Goal: Task Accomplishment & Management: Manage account settings

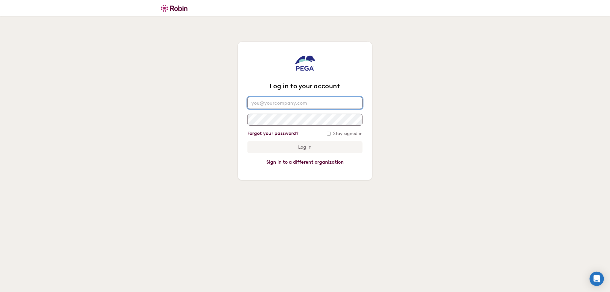
click at [299, 107] on input "email" at bounding box center [304, 103] width 115 height 12
type input "Joanne.Huet@pega.com"
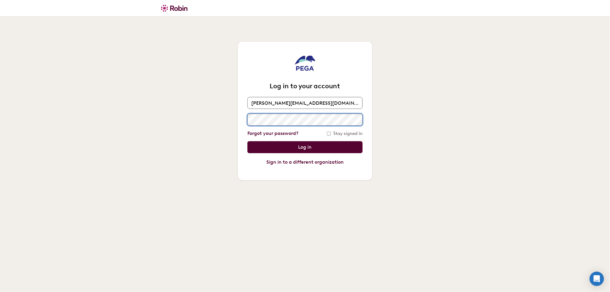
click at [247, 141] on input "Log in" at bounding box center [304, 147] width 115 height 12
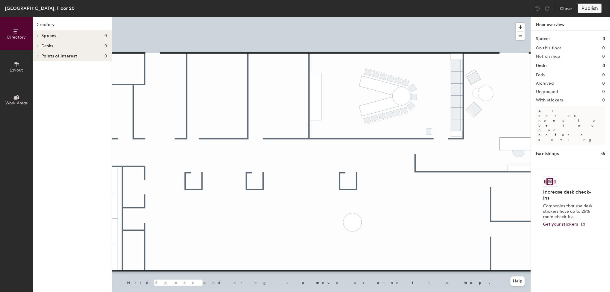
click at [8, 68] on button "Layout" at bounding box center [16, 66] width 33 height 33
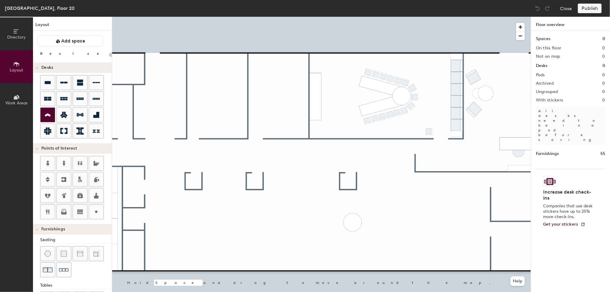
click at [45, 115] on icon at bounding box center [48, 115] width 6 height 3
click at [256, 17] on div at bounding box center [321, 17] width 418 height 0
type input "20"
click at [18, 92] on button "Work Areas" at bounding box center [16, 99] width 33 height 33
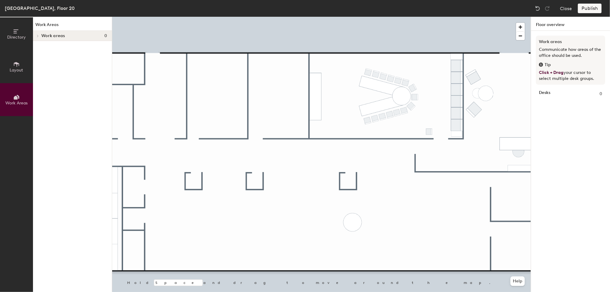
click at [13, 74] on button "Layout" at bounding box center [16, 66] width 33 height 33
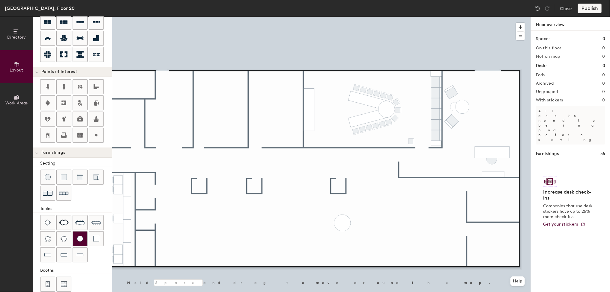
scroll to position [84, 0]
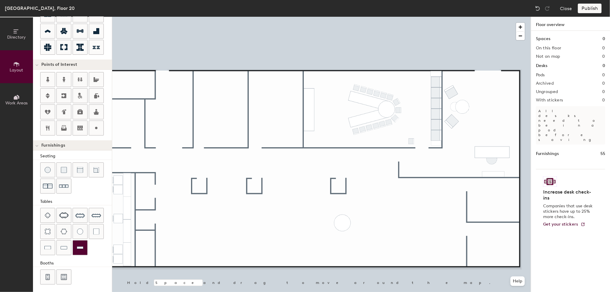
click at [80, 245] on img at bounding box center [80, 248] width 7 height 6
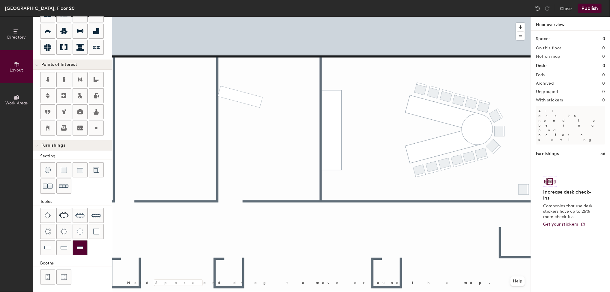
click at [78, 245] on img at bounding box center [80, 248] width 7 height 6
click at [62, 248] on img at bounding box center [64, 248] width 7 height 6
click at [239, 17] on div at bounding box center [321, 17] width 418 height 0
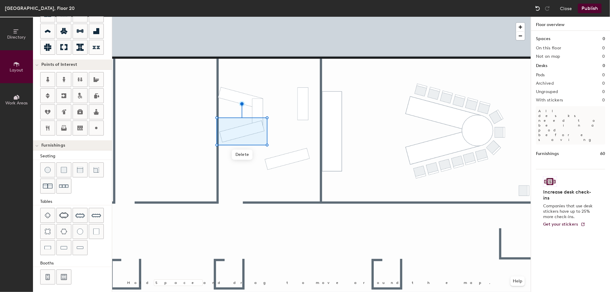
click at [538, 7] on img at bounding box center [537, 8] width 6 height 6
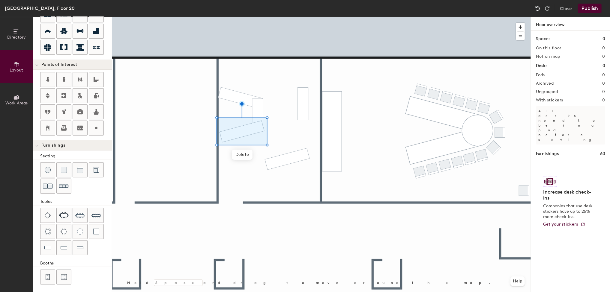
click at [538, 7] on img at bounding box center [537, 8] width 6 height 6
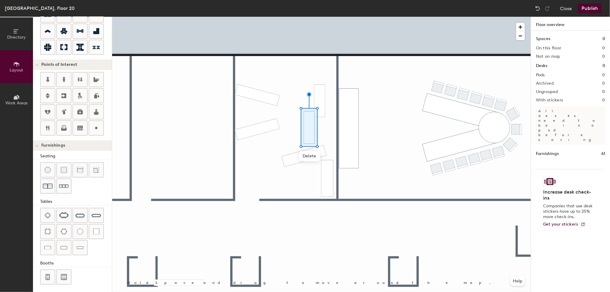
type input "60"
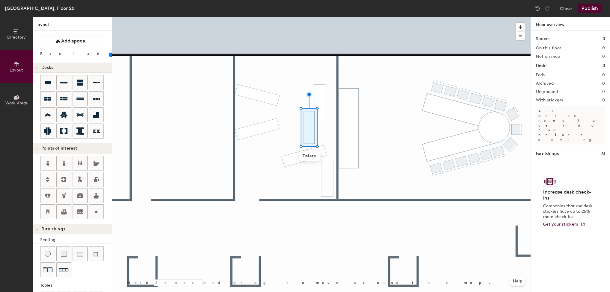
scroll to position [84, 0]
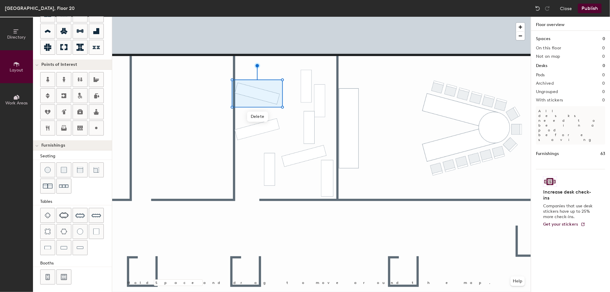
click at [312, 17] on div at bounding box center [321, 17] width 418 height 0
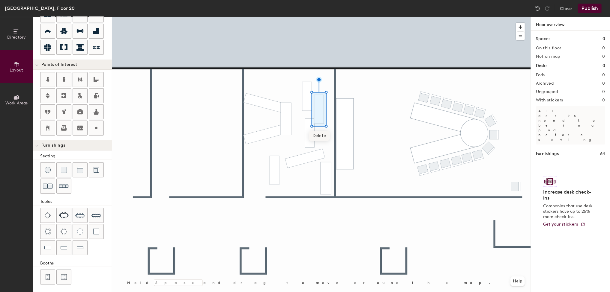
click at [317, 135] on span "Delete" at bounding box center [319, 136] width 21 height 10
click at [312, 125] on span "Delete" at bounding box center [307, 123] width 21 height 10
click at [267, 184] on span "Delete" at bounding box center [267, 185] width 21 height 10
click at [277, 197] on span "Delete" at bounding box center [274, 197] width 21 height 10
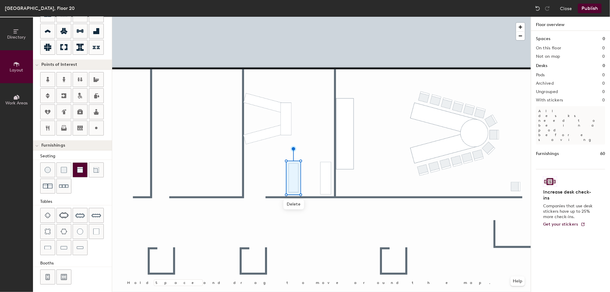
click at [80, 171] on img at bounding box center [80, 170] width 6 height 6
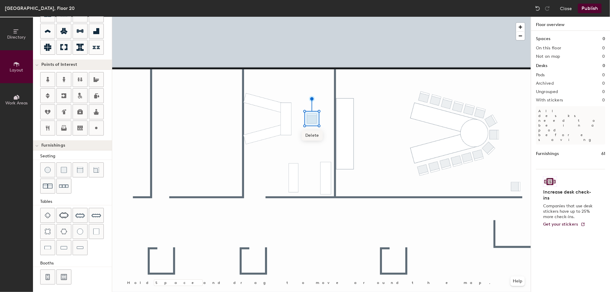
click at [311, 136] on span "Delete" at bounding box center [311, 136] width 21 height 10
click at [264, 106] on span "Delete" at bounding box center [264, 108] width 21 height 10
click at [421, 17] on div at bounding box center [321, 17] width 418 height 0
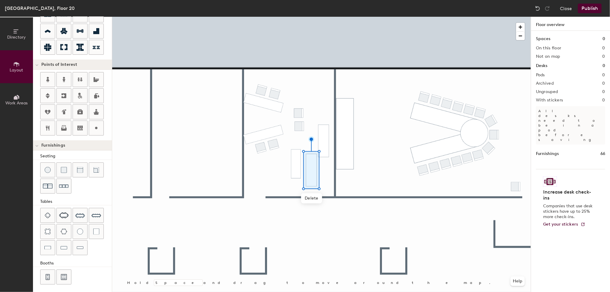
click at [321, 17] on div at bounding box center [321, 17] width 418 height 0
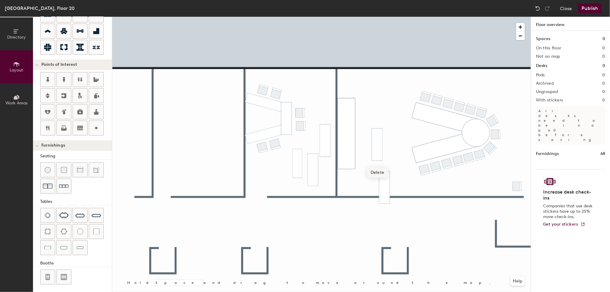
click at [379, 172] on span "Delete" at bounding box center [377, 173] width 21 height 10
click at [315, 198] on span "Delete" at bounding box center [312, 198] width 21 height 10
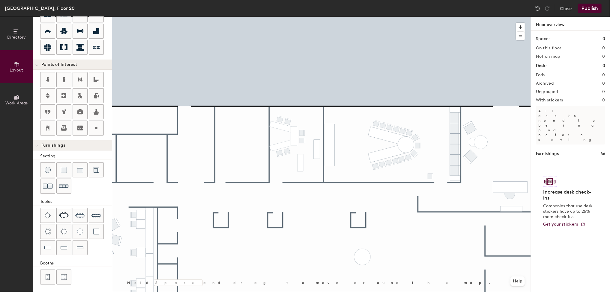
click at [302, 17] on div at bounding box center [321, 17] width 418 height 0
click at [307, 165] on span "Delete" at bounding box center [302, 161] width 21 height 10
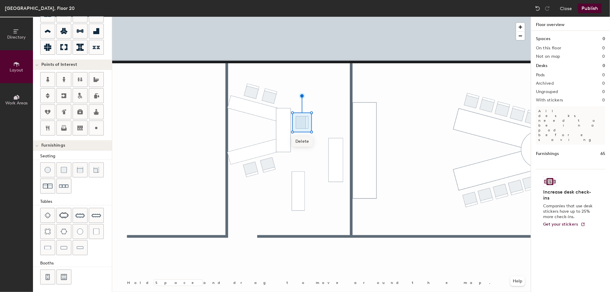
click at [302, 141] on span "Delete" at bounding box center [302, 142] width 21 height 10
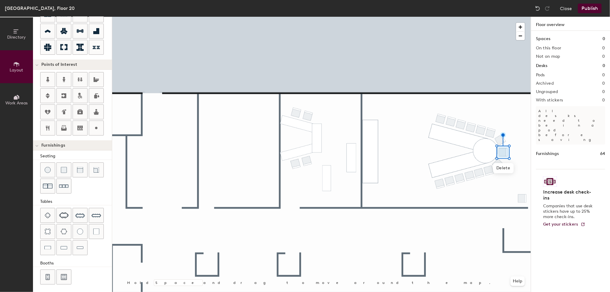
click at [519, 17] on div at bounding box center [321, 17] width 418 height 0
click at [76, 247] on div at bounding box center [80, 248] width 14 height 14
type input "60"
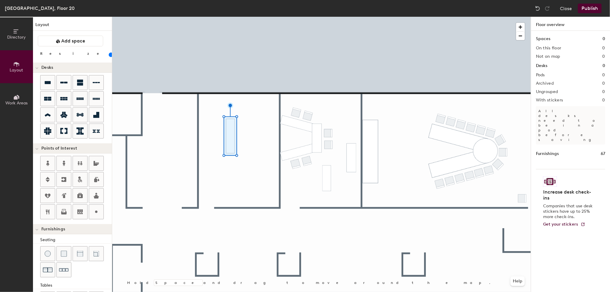
scroll to position [84, 0]
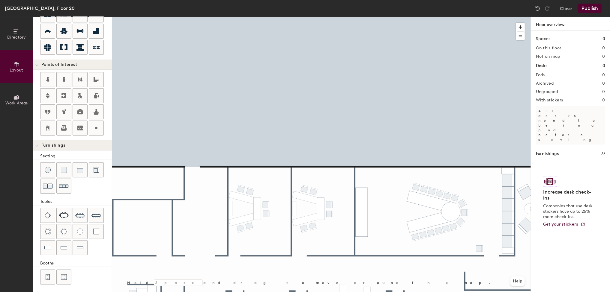
click at [300, 5] on div "Singapore, Floor 20 Close Publish Directory Layout Work Areas Layout Add space …" at bounding box center [305, 146] width 610 height 292
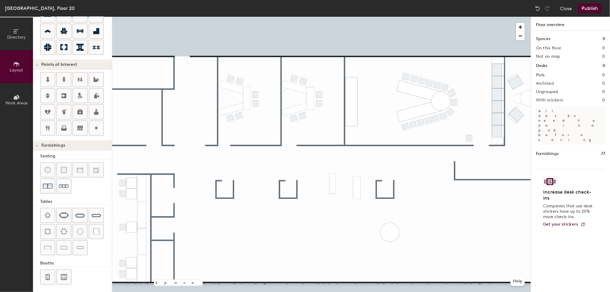
click at [588, 7] on button "Publish" at bounding box center [589, 9] width 24 height 10
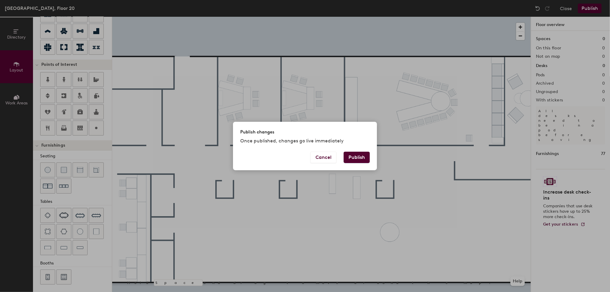
click at [359, 159] on button "Publish" at bounding box center [356, 157] width 26 height 11
type input "20"
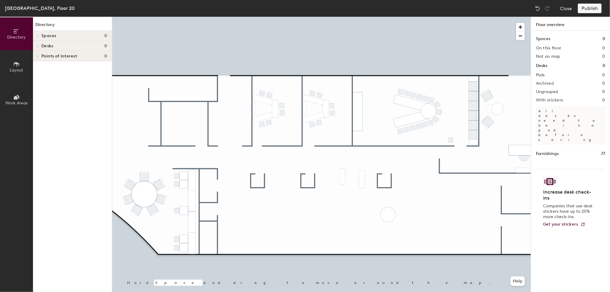
click at [584, 8] on div "Publish" at bounding box center [590, 9] width 27 height 10
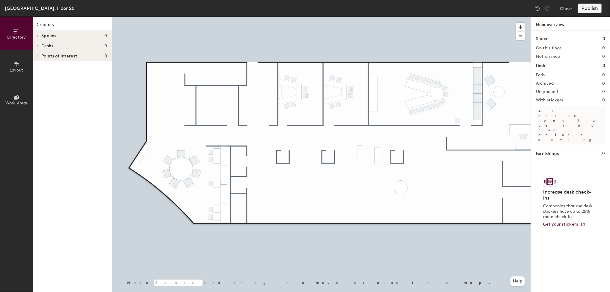
click at [11, 66] on button "Layout" at bounding box center [16, 66] width 33 height 33
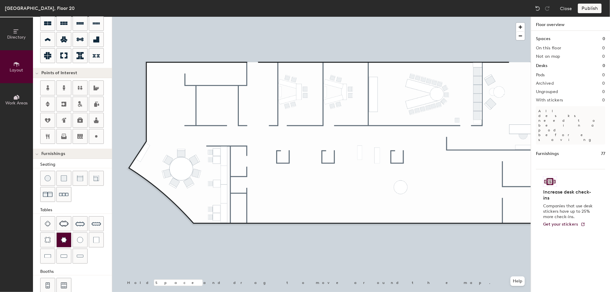
scroll to position [84, 0]
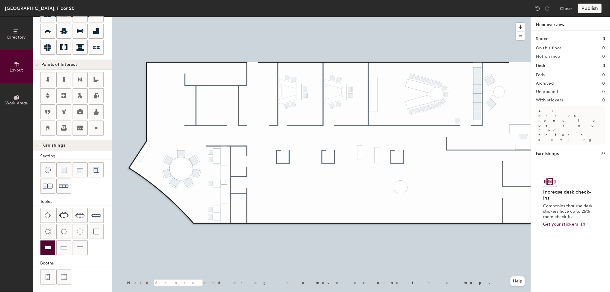
click at [52, 248] on div at bounding box center [47, 248] width 14 height 14
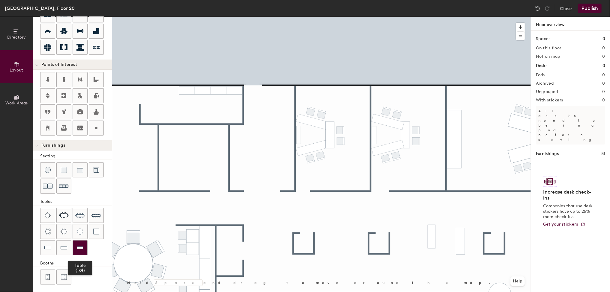
click at [78, 251] on div at bounding box center [80, 248] width 14 height 14
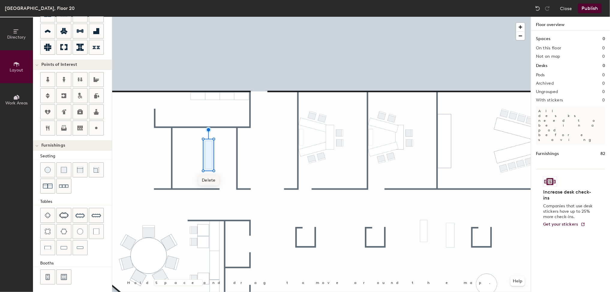
click at [209, 178] on span "Delete" at bounding box center [208, 181] width 21 height 10
click at [60, 249] on div at bounding box center [64, 248] width 14 height 14
type input "60"
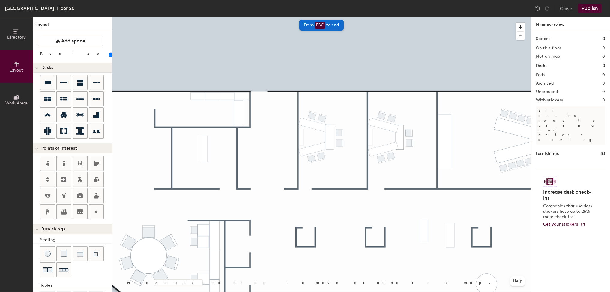
scroll to position [84, 0]
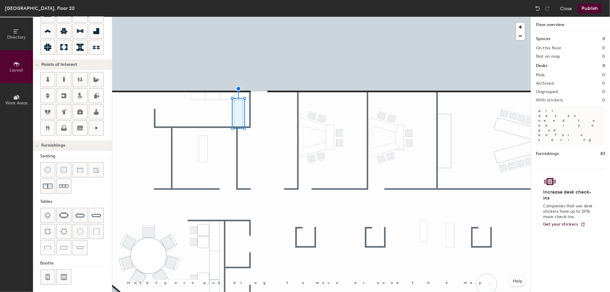
click at [199, 17] on div at bounding box center [321, 17] width 418 height 0
click at [202, 172] on span "Delete" at bounding box center [203, 174] width 21 height 10
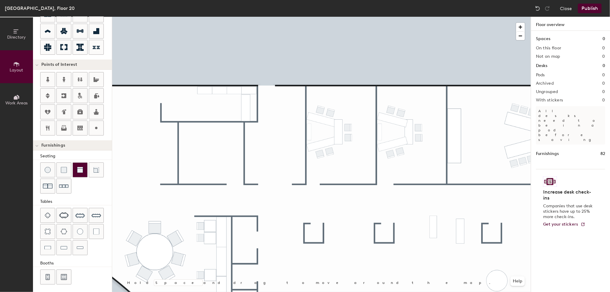
click at [80, 174] on div at bounding box center [80, 170] width 14 height 14
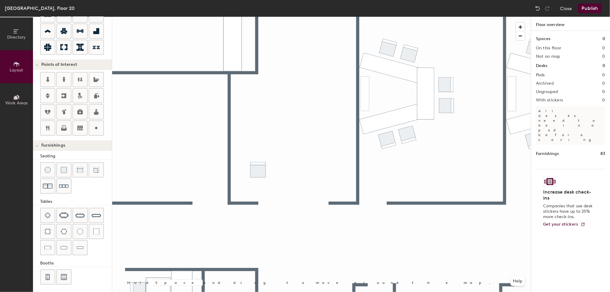
click at [259, 17] on div at bounding box center [321, 17] width 418 height 0
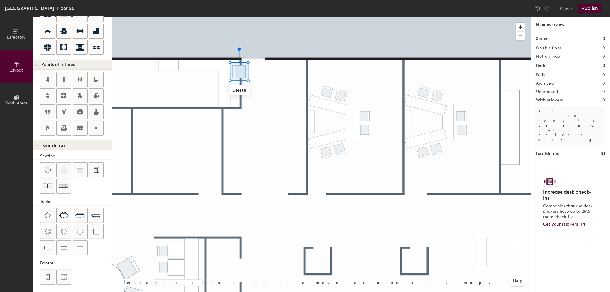
click at [210, 17] on div at bounding box center [321, 17] width 418 height 0
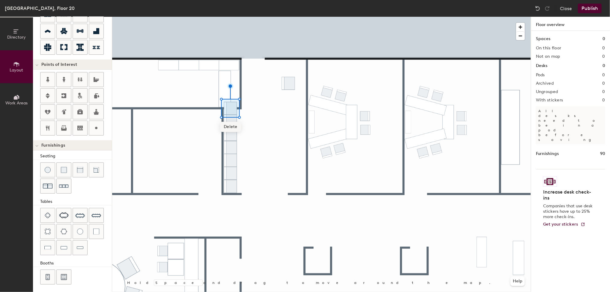
click at [234, 126] on span "Delete" at bounding box center [230, 127] width 21 height 10
click at [231, 139] on span "Delete" at bounding box center [230, 140] width 21 height 10
click at [232, 153] on span "Delete" at bounding box center [230, 153] width 21 height 10
click at [230, 168] on span "Delete" at bounding box center [230, 166] width 21 height 10
click at [232, 17] on div at bounding box center [321, 17] width 418 height 0
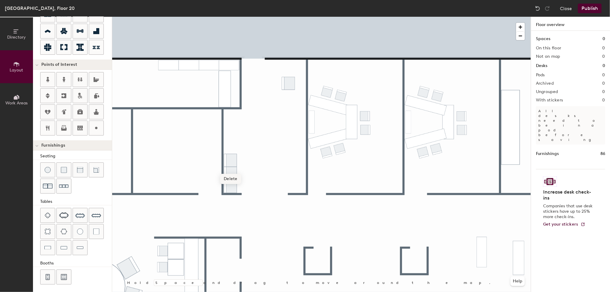
click at [229, 178] on span "Delete" at bounding box center [230, 179] width 21 height 10
click at [233, 192] on span "Delete" at bounding box center [230, 192] width 21 height 10
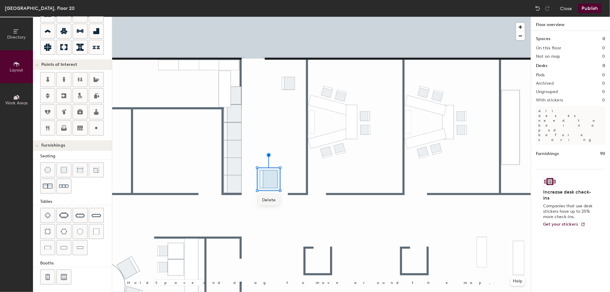
click at [272, 199] on span "Delete" at bounding box center [268, 200] width 21 height 10
click at [232, 117] on span "Delete" at bounding box center [232, 117] width 21 height 10
click at [231, 135] on span "Delete" at bounding box center [232, 135] width 21 height 10
click at [231, 153] on span "Delete" at bounding box center [232, 152] width 21 height 10
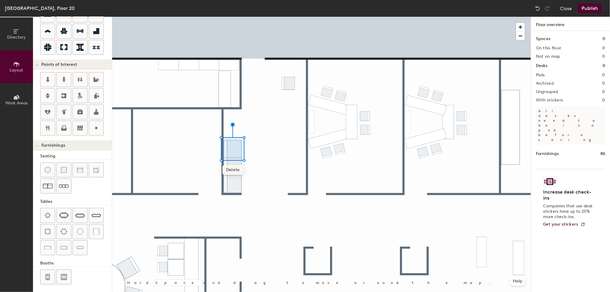
click at [231, 169] on span "Delete" at bounding box center [232, 170] width 21 height 10
click at [237, 187] on span "Delete" at bounding box center [232, 187] width 21 height 10
click at [228, 173] on span "Delete" at bounding box center [232, 175] width 21 height 10
type input "80"
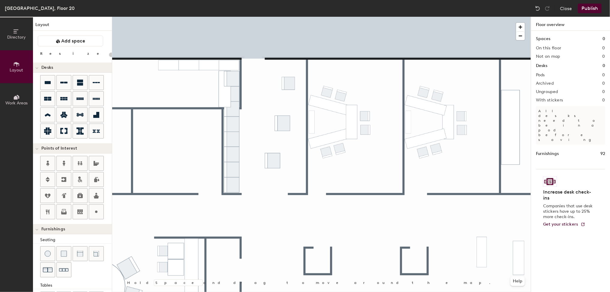
scroll to position [84, 0]
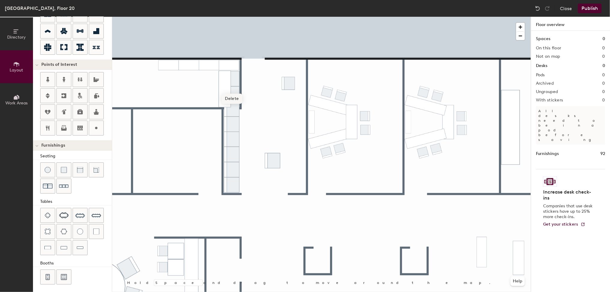
click at [230, 102] on span "Delete" at bounding box center [231, 99] width 21 height 10
click at [234, 114] on span "Delete" at bounding box center [231, 114] width 21 height 10
click at [230, 128] on span "Delete" at bounding box center [231, 129] width 21 height 10
click at [230, 142] on span "Delete" at bounding box center [231, 144] width 21 height 10
click at [233, 158] on span "Delete" at bounding box center [231, 159] width 21 height 10
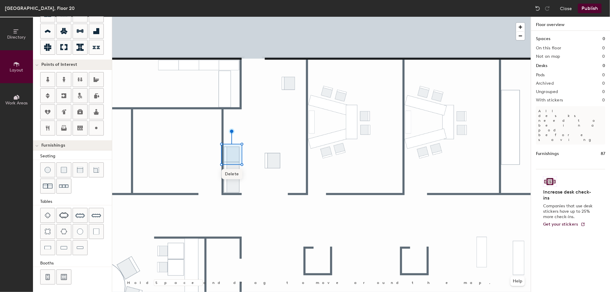
click at [234, 174] on span "Delete" at bounding box center [231, 174] width 21 height 10
click at [231, 189] on span "Delete" at bounding box center [231, 190] width 21 height 10
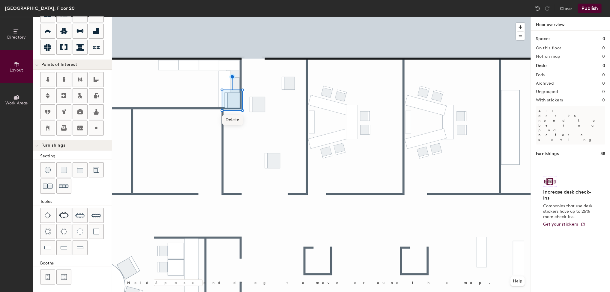
click at [234, 120] on span "Delete" at bounding box center [232, 120] width 21 height 10
click at [271, 17] on div at bounding box center [321, 17] width 418 height 0
click at [235, 17] on div at bounding box center [321, 17] width 418 height 0
click at [233, 90] on span "Delete" at bounding box center [231, 90] width 21 height 10
click at [234, 103] on span "Delete" at bounding box center [232, 105] width 21 height 10
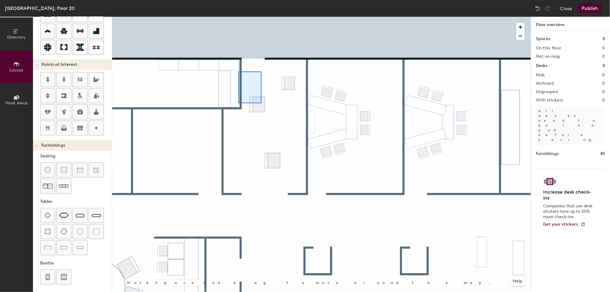
click at [239, 17] on div at bounding box center [321, 17] width 418 height 0
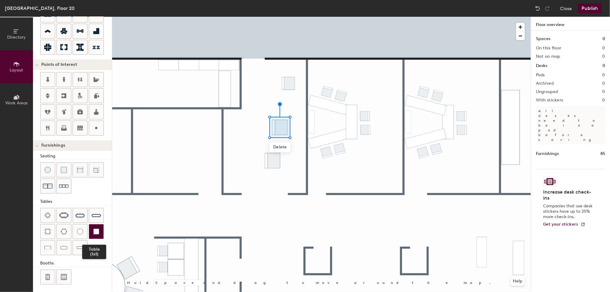
click at [91, 233] on div at bounding box center [96, 232] width 14 height 14
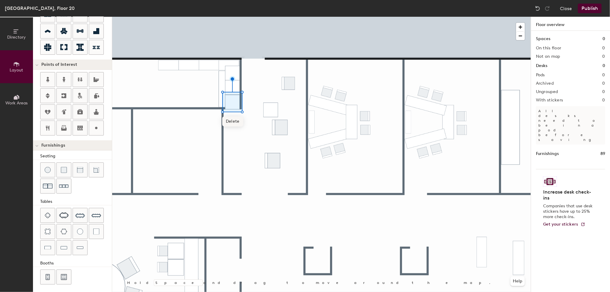
click at [232, 125] on span "Delete" at bounding box center [232, 122] width 21 height 10
click at [234, 108] on span "Delete" at bounding box center [232, 107] width 21 height 10
click at [254, 17] on div at bounding box center [321, 17] width 418 height 0
type input "80"
click at [537, 7] on img at bounding box center [537, 8] width 6 height 6
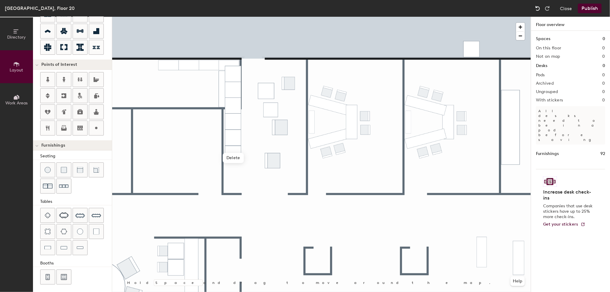
click at [537, 7] on img at bounding box center [537, 8] width 6 height 6
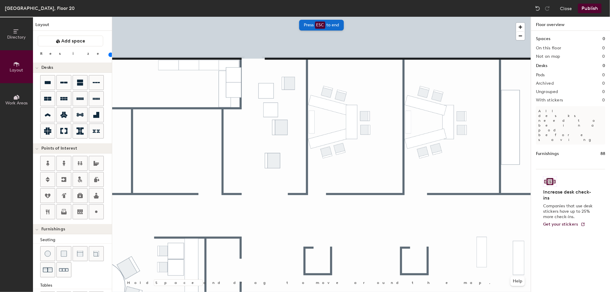
scroll to position [84, 0]
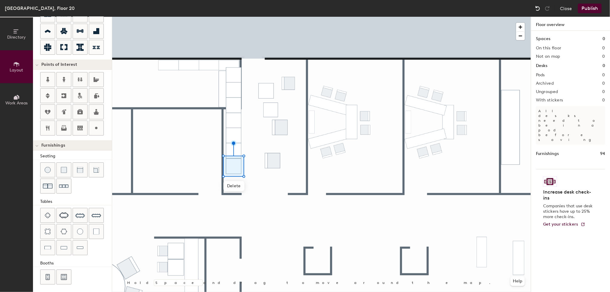
click at [538, 9] on img at bounding box center [537, 8] width 6 height 6
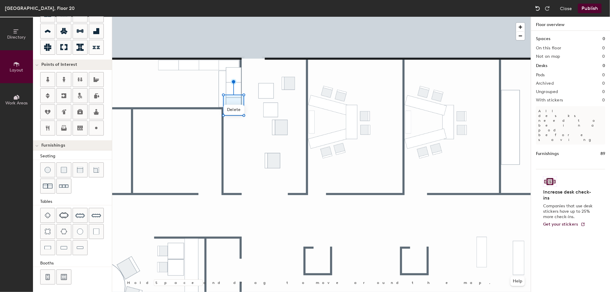
click at [538, 9] on img at bounding box center [537, 8] width 6 height 6
click at [249, 181] on span "Delete" at bounding box center [249, 179] width 21 height 10
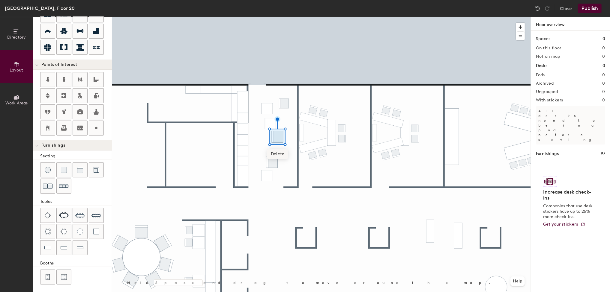
click at [278, 153] on span "Delete" at bounding box center [277, 154] width 21 height 10
click at [277, 181] on span "Delete" at bounding box center [271, 179] width 21 height 10
click at [282, 122] on span "Delete" at bounding box center [283, 120] width 21 height 10
click at [274, 126] on span "Delete" at bounding box center [267, 126] width 21 height 10
click at [269, 17] on div at bounding box center [321, 17] width 418 height 0
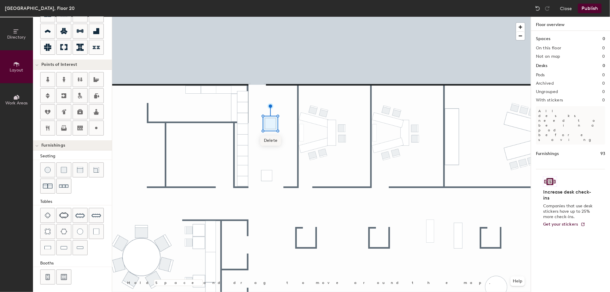
click at [269, 141] on span "Delete" at bounding box center [270, 141] width 21 height 10
click at [268, 189] on span "Delete" at bounding box center [266, 193] width 21 height 10
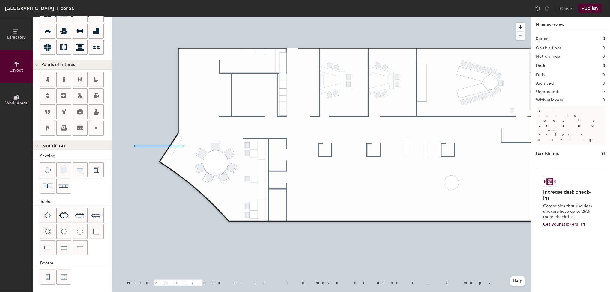
click at [134, 17] on div at bounding box center [321, 17] width 418 height 0
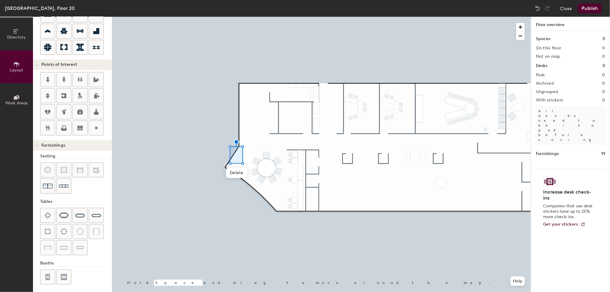
click at [589, 7] on button "Publish" at bounding box center [589, 9] width 24 height 10
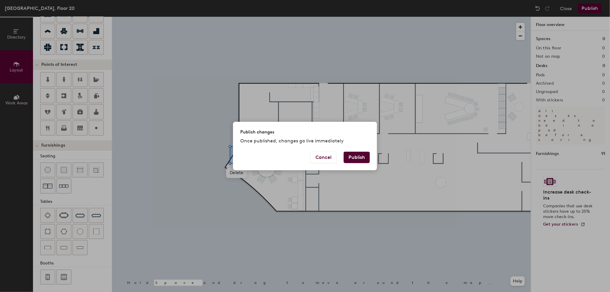
click at [356, 161] on button "Publish" at bounding box center [356, 157] width 26 height 11
type input "20"
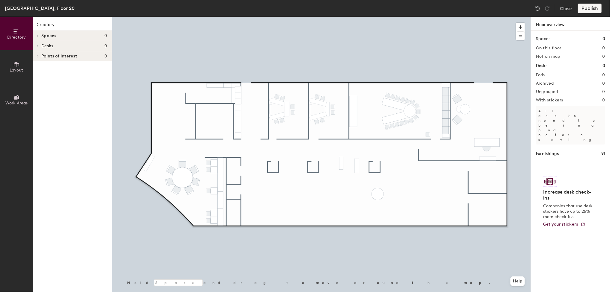
click at [590, 9] on div "Publish" at bounding box center [590, 9] width 27 height 10
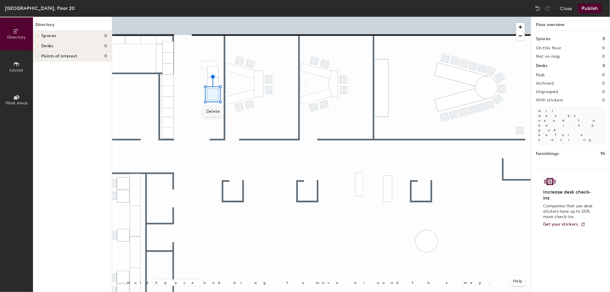
click at [205, 123] on div "Delete Hold Space and drag to move around the map. Help" at bounding box center [321, 155] width 418 height 276
click at [213, 112] on span "Delete" at bounding box center [210, 112] width 21 height 10
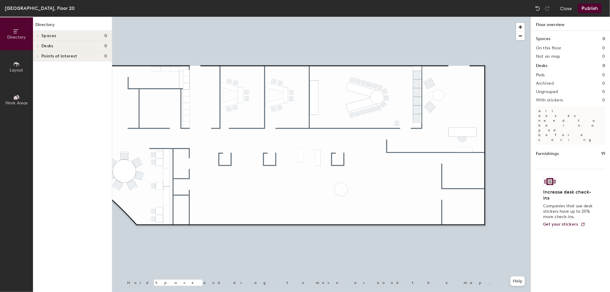
click at [588, 8] on button "Publish" at bounding box center [589, 9] width 24 height 10
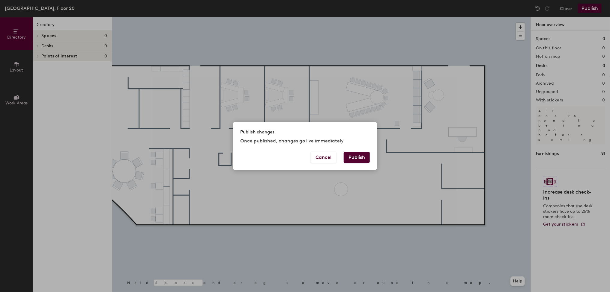
click at [356, 156] on button "Publish" at bounding box center [356, 157] width 26 height 11
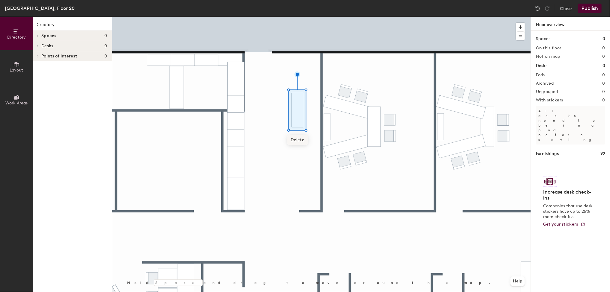
click at [299, 141] on span "Delete" at bounding box center [297, 140] width 21 height 10
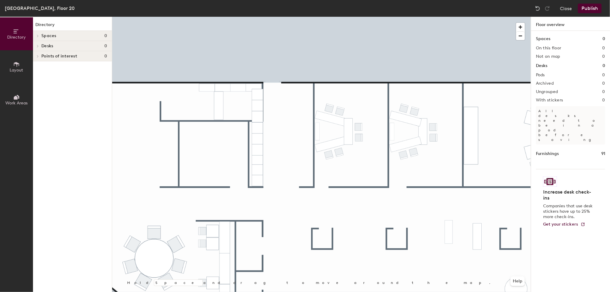
click at [27, 67] on button "Layout" at bounding box center [16, 66] width 33 height 33
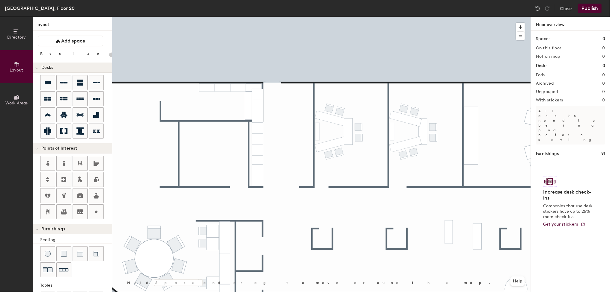
click at [592, 9] on button "Publish" at bounding box center [589, 9] width 24 height 10
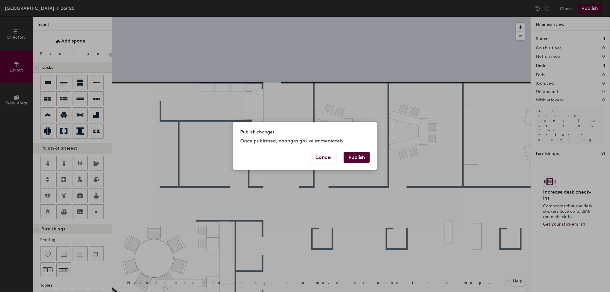
click at [363, 154] on button "Publish" at bounding box center [356, 157] width 26 height 11
type input "20"
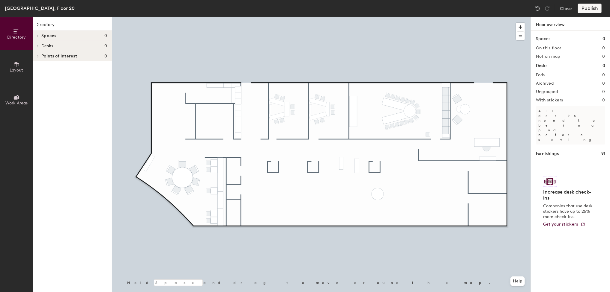
click at [589, 8] on div "Publish" at bounding box center [590, 9] width 27 height 10
click at [561, 5] on button "Close" at bounding box center [565, 9] width 12 height 10
click at [12, 67] on button "Layout" at bounding box center [16, 66] width 33 height 33
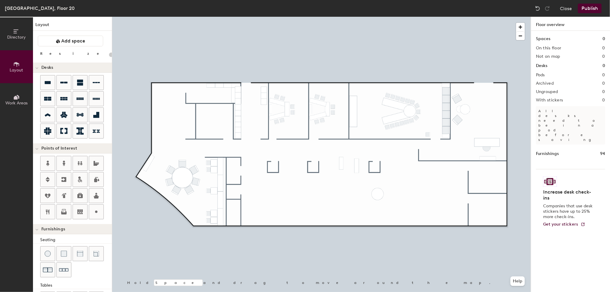
click at [590, 9] on button "Publish" at bounding box center [589, 9] width 24 height 10
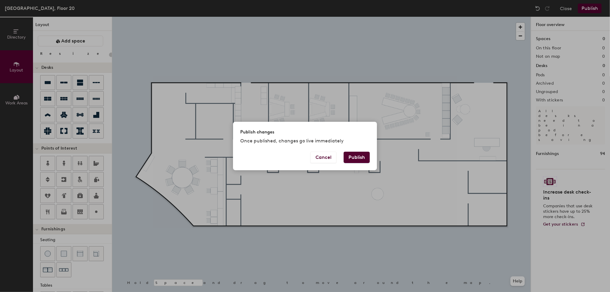
click at [356, 156] on button "Publish" at bounding box center [356, 157] width 26 height 11
type input "20"
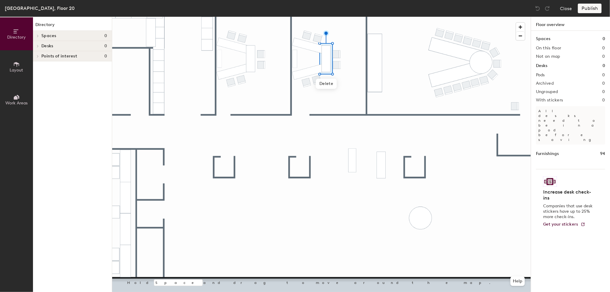
click at [338, 17] on div at bounding box center [321, 17] width 418 height 0
drag, startPoint x: 591, startPoint y: 8, endPoint x: 537, endPoint y: 15, distance: 54.7
click at [589, 10] on div "Publish" at bounding box center [590, 9] width 27 height 10
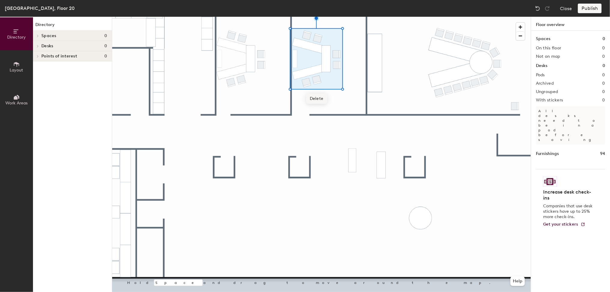
click at [318, 98] on span "Delete" at bounding box center [316, 99] width 21 height 10
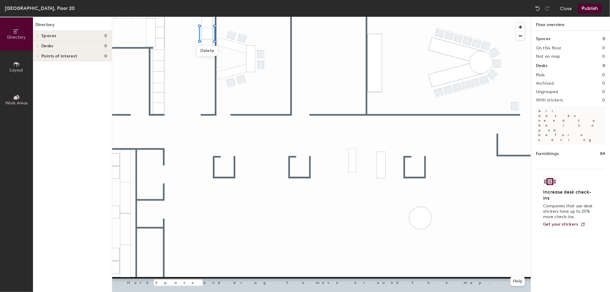
click at [193, 17] on div at bounding box center [321, 17] width 418 height 0
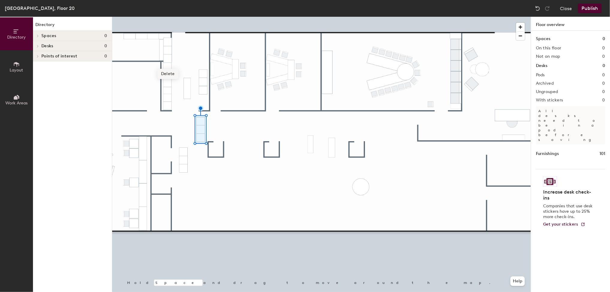
click at [170, 74] on span "Delete" at bounding box center [167, 74] width 21 height 10
click at [585, 6] on button "Publish" at bounding box center [589, 9] width 24 height 10
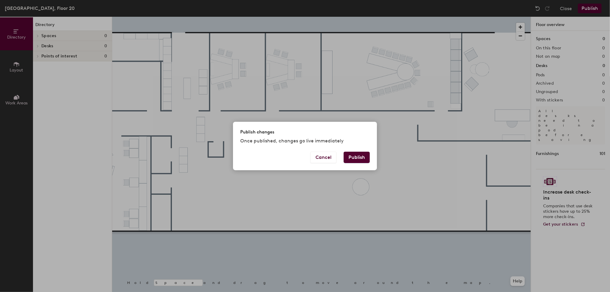
click at [357, 157] on button "Publish" at bounding box center [356, 157] width 26 height 11
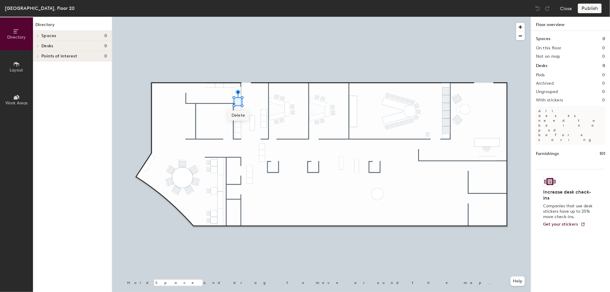
click at [238, 117] on span "Delete" at bounding box center [238, 116] width 21 height 10
click at [586, 7] on button "Publish" at bounding box center [589, 9] width 24 height 10
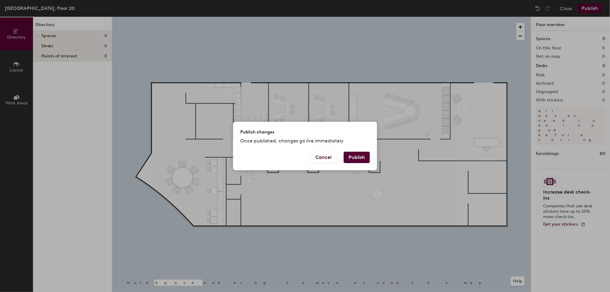
click at [350, 155] on button "Publish" at bounding box center [356, 157] width 26 height 11
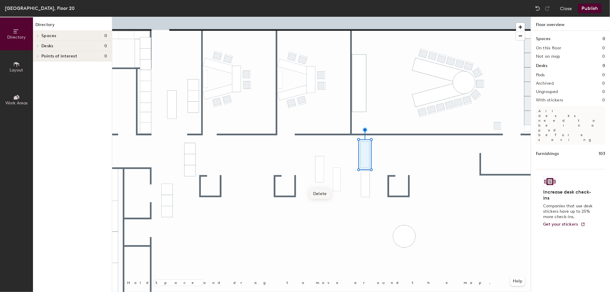
click at [323, 195] on span "Delete" at bounding box center [319, 194] width 21 height 10
click at [340, 17] on div at bounding box center [321, 17] width 418 height 0
click at [339, 202] on span "Delete" at bounding box center [336, 203] width 21 height 10
click at [586, 7] on button "Publish" at bounding box center [589, 9] width 24 height 10
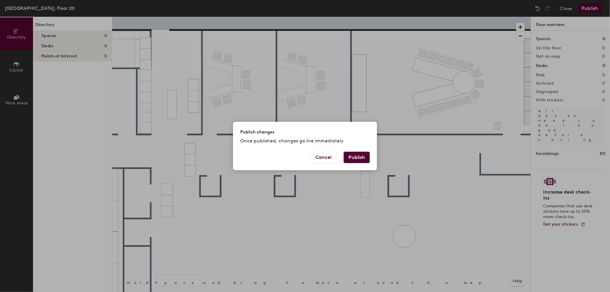
click at [350, 160] on button "Publish" at bounding box center [356, 157] width 26 height 11
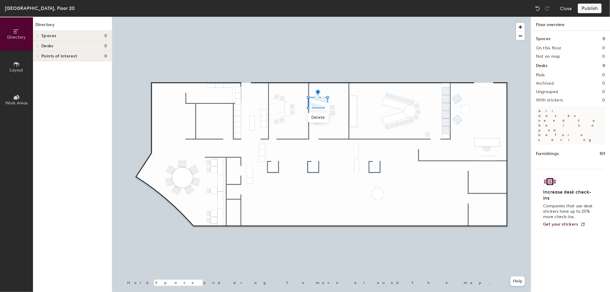
click at [337, 17] on div at bounding box center [321, 17] width 418 height 0
click at [340, 17] on div at bounding box center [321, 17] width 418 height 0
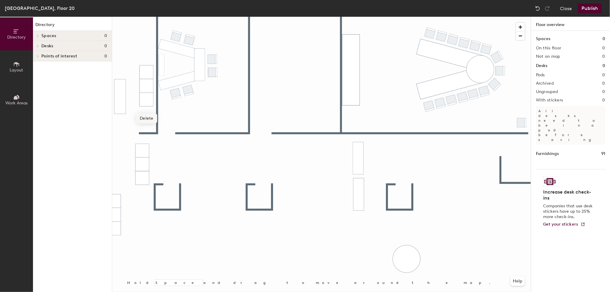
click at [149, 118] on span "Delete" at bounding box center [146, 119] width 21 height 10
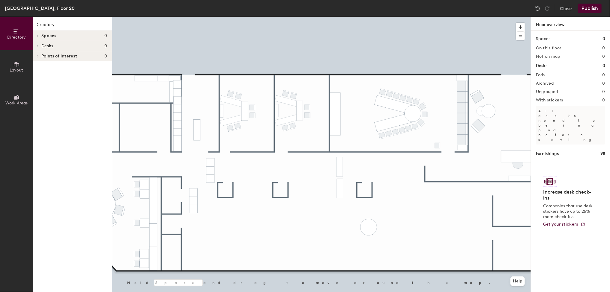
click at [586, 6] on button "Publish" at bounding box center [589, 9] width 24 height 10
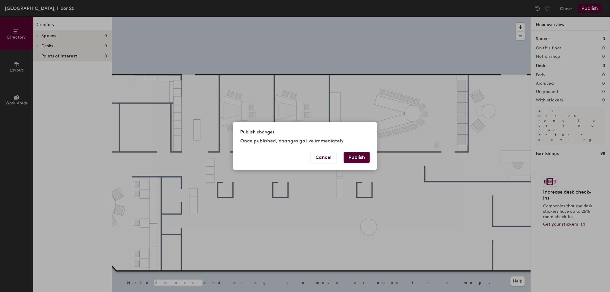
click at [356, 156] on button "Publish" at bounding box center [356, 157] width 26 height 11
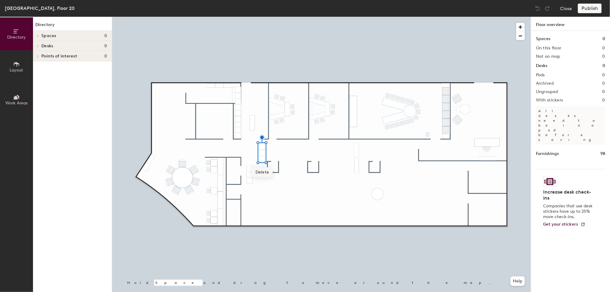
click at [263, 171] on span "Delete" at bounding box center [262, 173] width 21 height 10
click at [254, 197] on span "Delete" at bounding box center [249, 195] width 21 height 10
click at [372, 199] on span "Delete" at bounding box center [372, 201] width 21 height 10
click at [361, 186] on span "Delete" at bounding box center [356, 184] width 21 height 10
click at [11, 66] on button "Layout" at bounding box center [16, 66] width 33 height 33
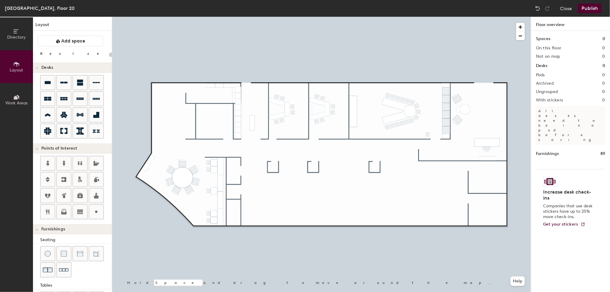
scroll to position [84, 0]
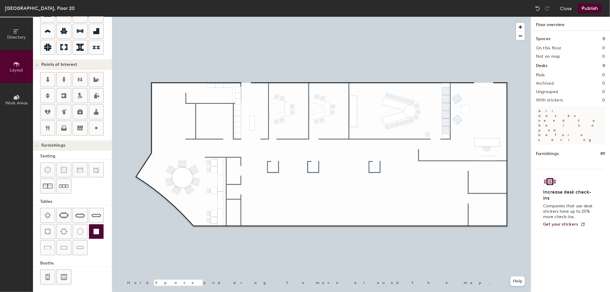
click at [93, 232] on img at bounding box center [96, 232] width 6 height 6
click at [96, 231] on img at bounding box center [96, 232] width 6 height 6
drag, startPoint x: 50, startPoint y: 244, endPoint x: 65, endPoint y: 229, distance: 21.4
click at [50, 245] on img at bounding box center [47, 248] width 7 height 6
click at [297, 191] on span "Delete" at bounding box center [295, 190] width 21 height 10
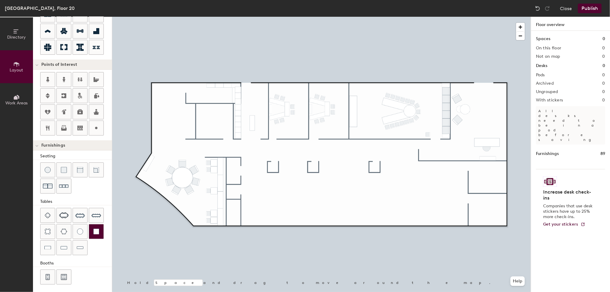
click at [98, 230] on img at bounding box center [96, 232] width 6 height 6
click at [52, 245] on div at bounding box center [47, 248] width 14 height 14
click at [272, 131] on span "Delete" at bounding box center [277, 136] width 21 height 10
click at [78, 248] on img at bounding box center [80, 248] width 7 height 6
click at [62, 112] on icon at bounding box center [63, 111] width 7 height 7
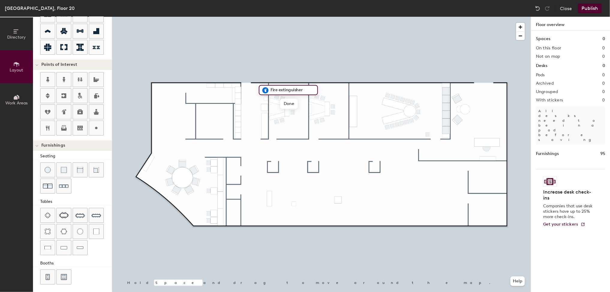
type input "20"
click at [310, 88] on input "Fire extinguisher" at bounding box center [292, 90] width 46 height 8
type input "F"
click at [277, 103] on span "Done" at bounding box center [275, 104] width 18 height 10
click at [271, 104] on span "Edit" at bounding box center [268, 104] width 16 height 10
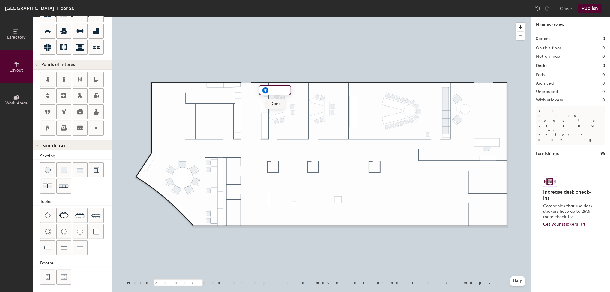
click at [273, 104] on span "Done" at bounding box center [275, 104] width 18 height 10
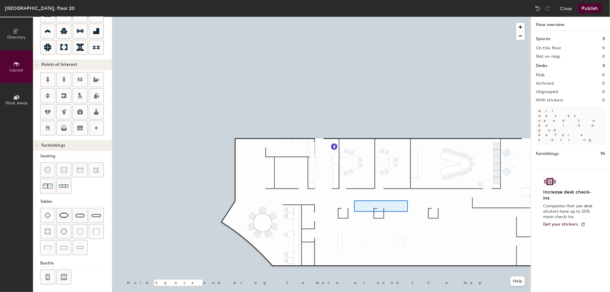
click at [354, 17] on div at bounding box center [321, 17] width 418 height 0
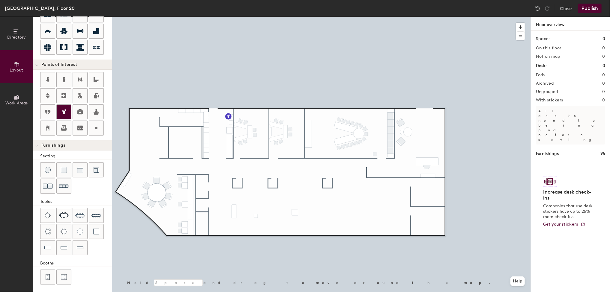
click at [64, 112] on icon at bounding box center [64, 111] width 3 height 5
type input "20"
click at [478, 111] on input "Fire extinguisher" at bounding box center [465, 111] width 46 height 8
type input "F"
click at [451, 125] on span "Done" at bounding box center [449, 125] width 18 height 10
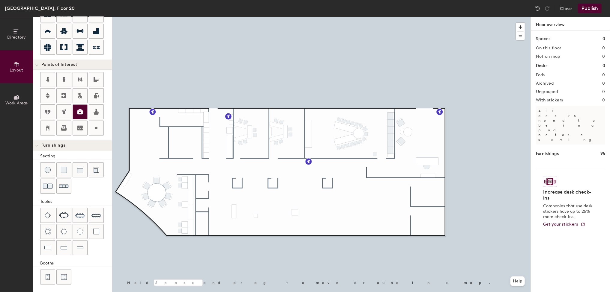
click at [82, 112] on icon at bounding box center [79, 111] width 5 height 5
type input "20"
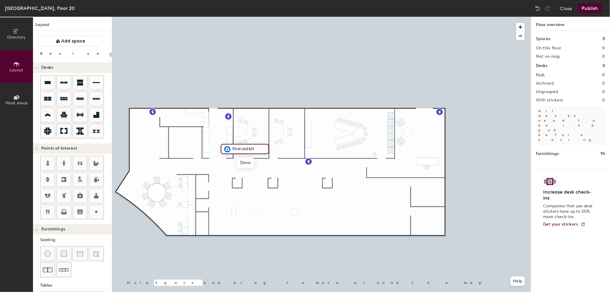
scroll to position [84, 0]
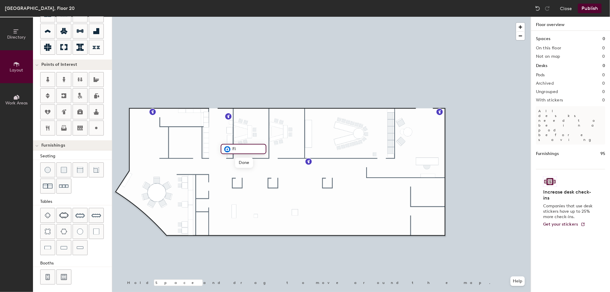
type input "F"
click at [241, 162] on span "Done" at bounding box center [237, 163] width 18 height 10
click at [100, 229] on div at bounding box center [96, 232] width 14 height 14
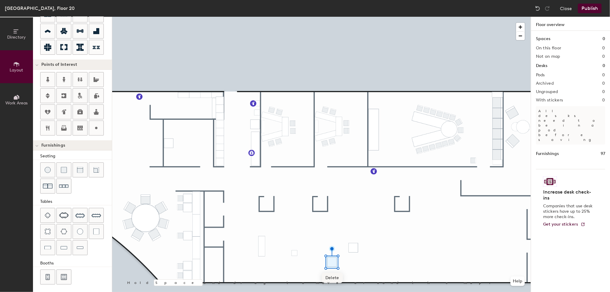
click at [329, 280] on span "Delete" at bounding box center [332, 278] width 21 height 10
drag, startPoint x: 94, startPoint y: 126, endPoint x: 109, endPoint y: 126, distance: 15.3
click at [96, 126] on icon at bounding box center [96, 128] width 7 height 7
type input "20"
type input "Server Romm"
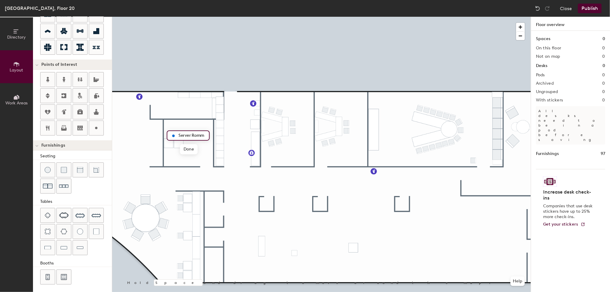
scroll to position [0, 0]
click at [178, 153] on span "Edit" at bounding box center [176, 149] width 16 height 10
type input "20"
click at [202, 135] on input "Server Romm" at bounding box center [192, 136] width 30 height 8
type input "Server Room 20.09"
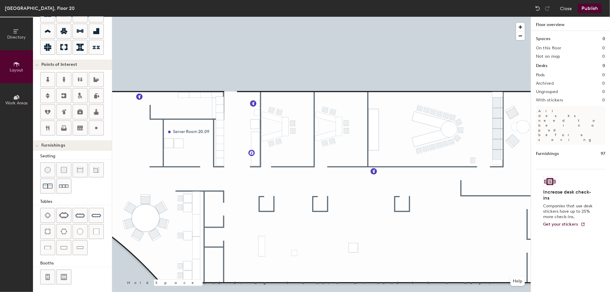
drag, startPoint x: 90, startPoint y: 126, endPoint x: 111, endPoint y: 126, distance: 21.0
click at [111, 126] on div "Layout Add space Resize Desks Points of Interest Furnishings Seating Tables Boo…" at bounding box center [72, 155] width 79 height 276
drag, startPoint x: 97, startPoint y: 128, endPoint x: 108, endPoint y: 127, distance: 11.2
click at [98, 128] on icon at bounding box center [96, 128] width 7 height 7
type input "20"
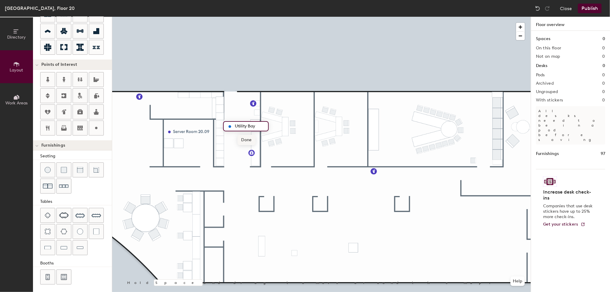
type input "Utility Bay"
click at [85, 126] on div at bounding box center [80, 128] width 14 height 14
type input "20"
click at [244, 129] on input "Lockers" at bounding box center [236, 128] width 19 height 8
type input "Lockers"
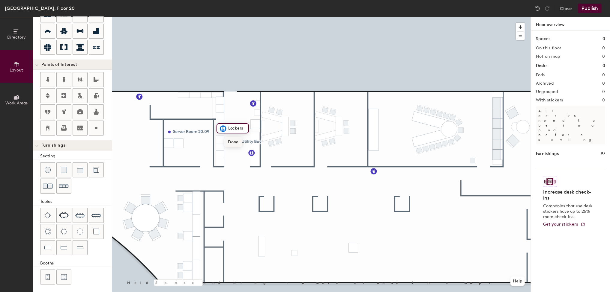
click at [230, 144] on span "Done" at bounding box center [233, 142] width 18 height 10
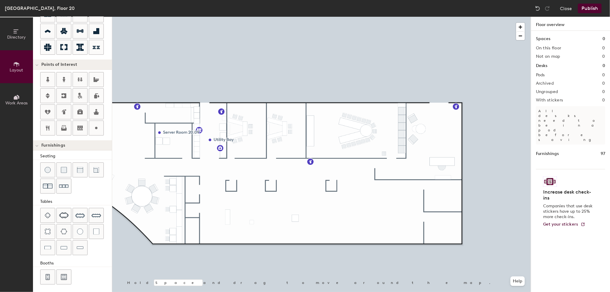
click at [595, 10] on button "Publish" at bounding box center [589, 9] width 24 height 10
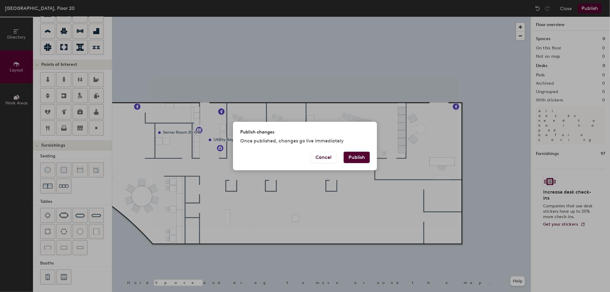
click at [357, 158] on button "Publish" at bounding box center [356, 157] width 26 height 11
type input "20"
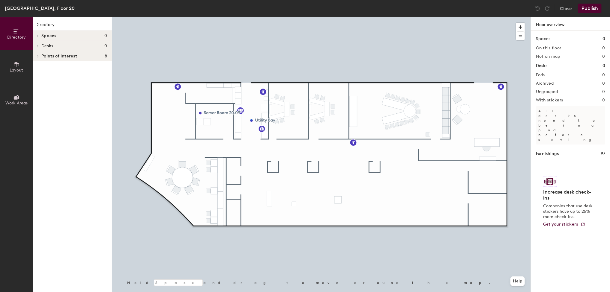
click at [251, 17] on div at bounding box center [321, 17] width 418 height 0
click at [249, 17] on div at bounding box center [321, 17] width 418 height 0
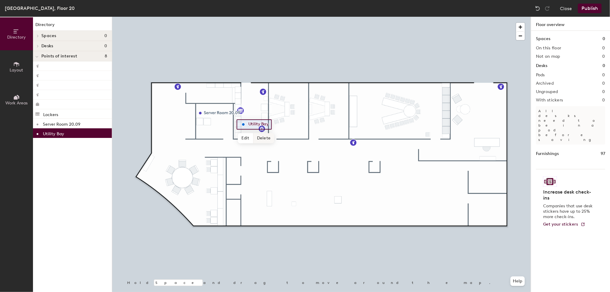
click at [261, 137] on span "Delete" at bounding box center [263, 138] width 21 height 10
click at [590, 7] on button "Publish" at bounding box center [589, 9] width 24 height 10
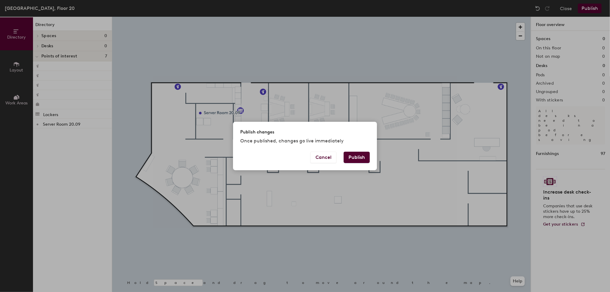
drag, startPoint x: 363, startPoint y: 156, endPoint x: 359, endPoint y: 157, distance: 4.2
click at [362, 156] on button "Publish" at bounding box center [356, 157] width 26 height 11
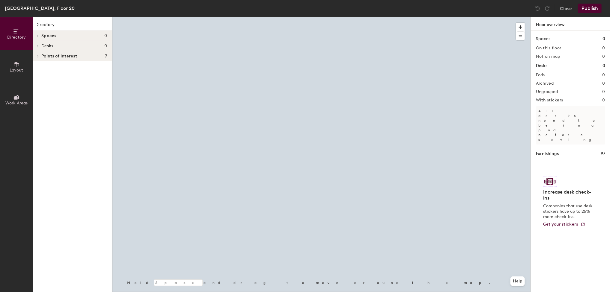
click at [18, 67] on icon at bounding box center [16, 64] width 7 height 7
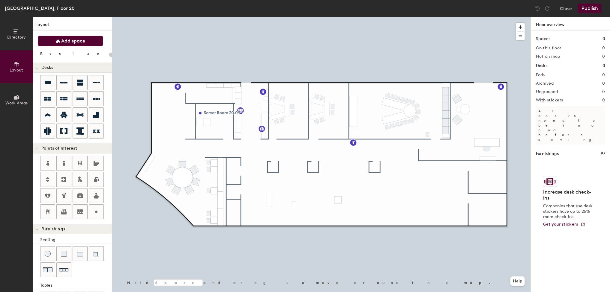
click at [70, 44] on button "Add space" at bounding box center [70, 41] width 65 height 11
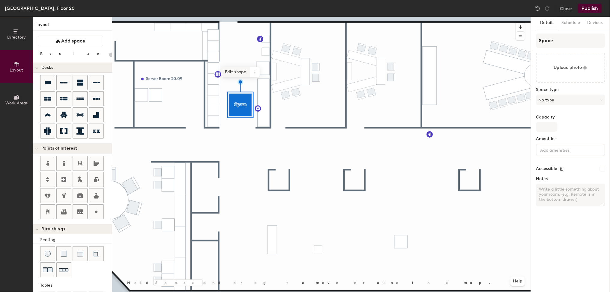
click at [228, 72] on span "Edit shape" at bounding box center [235, 72] width 29 height 10
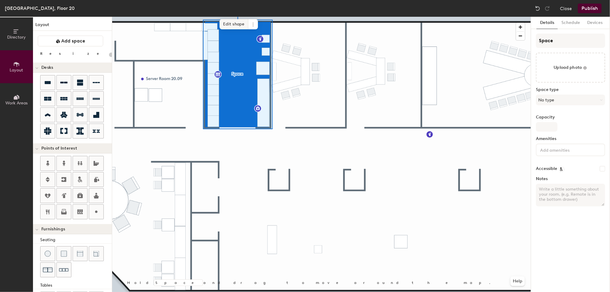
click at [233, 19] on span "Edit shape" at bounding box center [233, 24] width 29 height 10
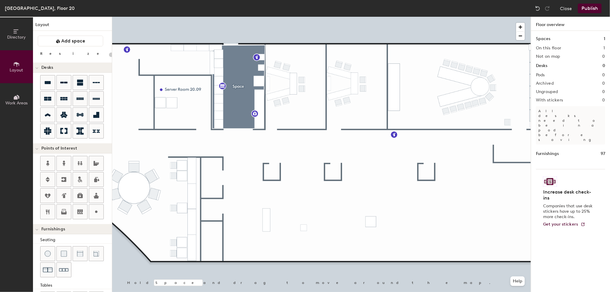
click at [237, 17] on div at bounding box center [321, 17] width 418 height 0
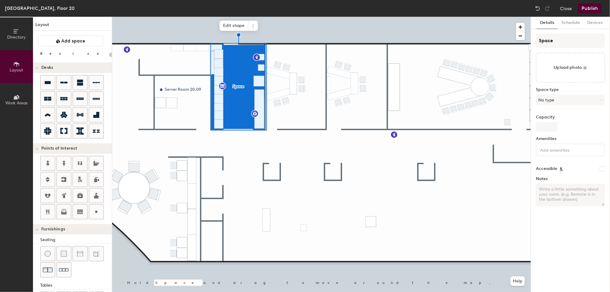
type input "20"
click at [519, 44] on div "Directory Layout Work Areas Layout Add space Resize Desks Points of Interest Fu…" at bounding box center [305, 155] width 610 height 276
type input "U"
type input "20"
type input "Ut"
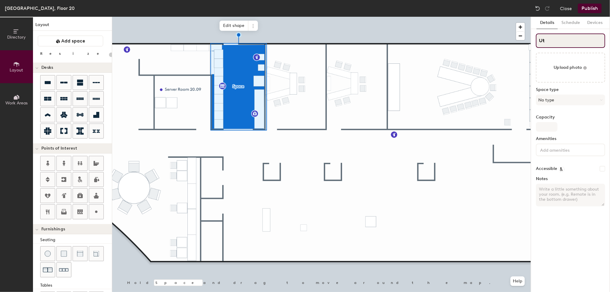
type input "20"
type input "Uti"
type input "20"
type input "Util"
type input "20"
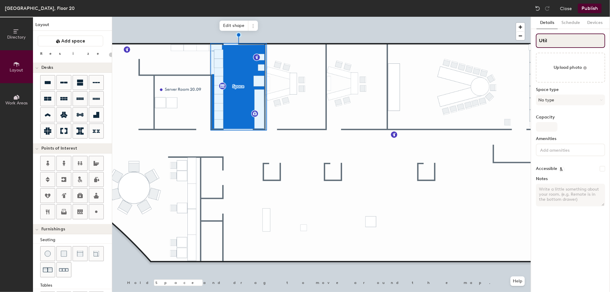
type input "Utili"
type input "20"
type input "Utilit"
type input "20"
type input "Utility"
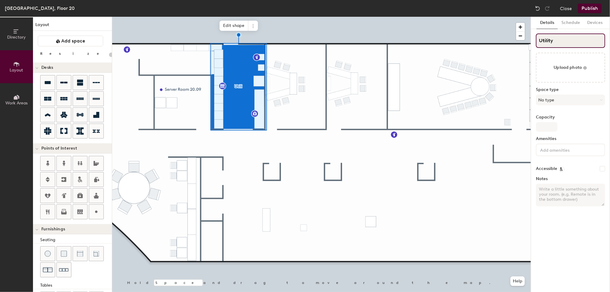
type input "20"
type input "Utility"
type input "20"
type input "Utility Ba"
type input "20"
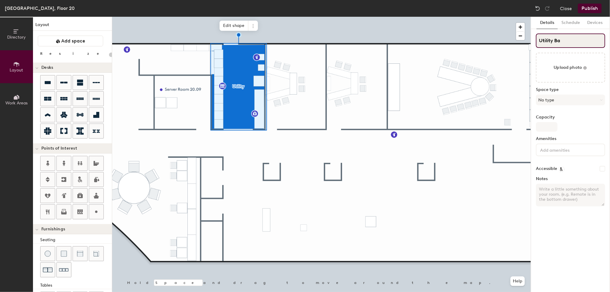
type input "Utility Bay"
type input "20"
type input "Utility Bay"
type input "20"
type input "Utility Bay 2"
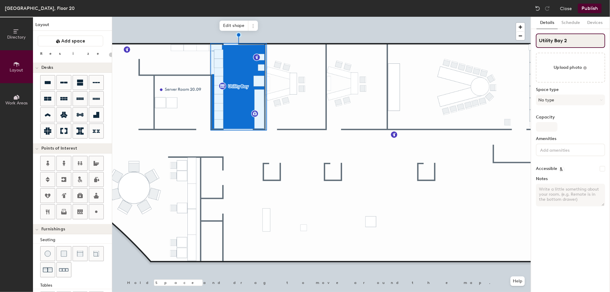
type input "20"
type input "Utility Bay 20"
type input "20"
type input "Utility Bay 20."
type input "20"
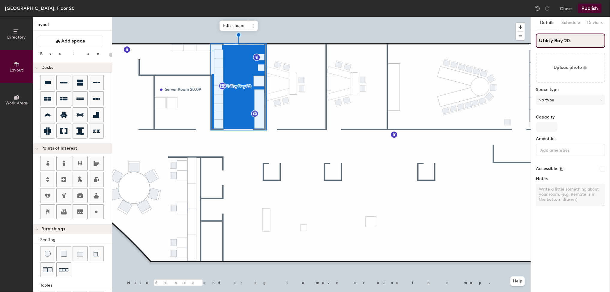
type input "Utility Bay 20.0"
type input "20"
type input "Utility Bay 20.08"
type input "20"
type input "Utility Bay 20.08"
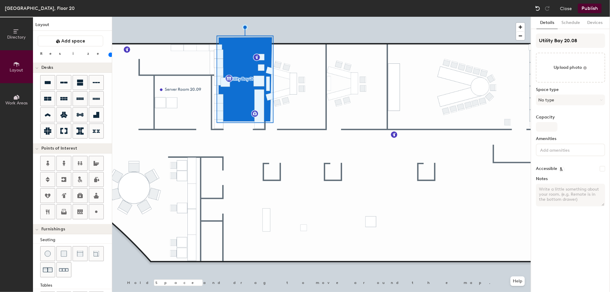
click at [538, 8] on img at bounding box center [537, 8] width 6 height 6
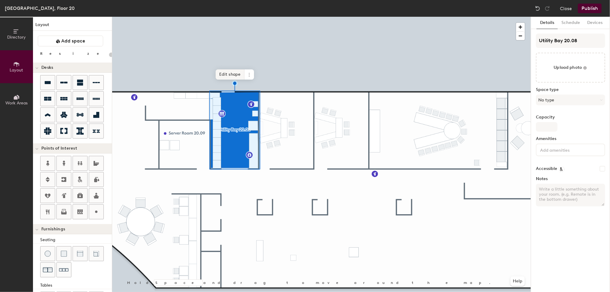
click at [230, 75] on span "Edit shape" at bounding box center [229, 75] width 29 height 10
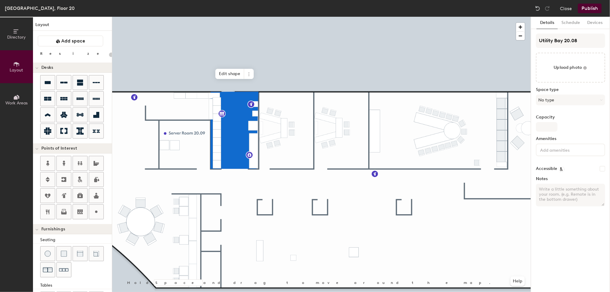
type input "20"
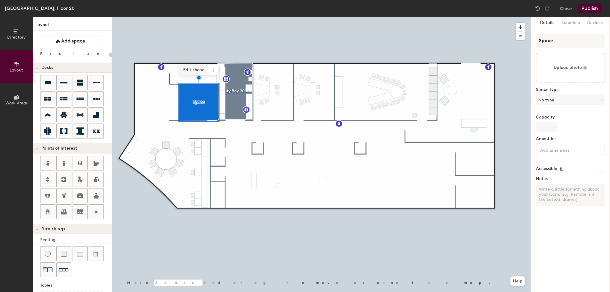
click at [195, 68] on span "Edit shape" at bounding box center [193, 70] width 29 height 10
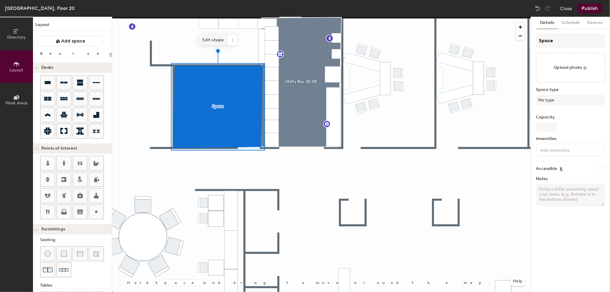
click at [221, 39] on span "Edit shape" at bounding box center [213, 40] width 29 height 10
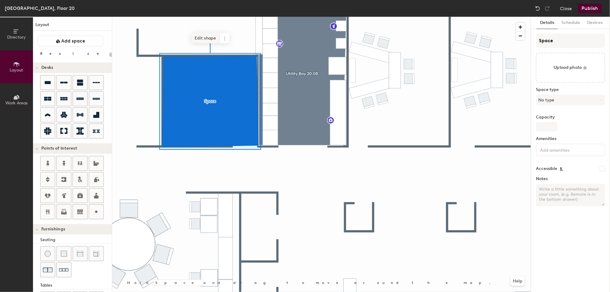
click at [206, 40] on span "Edit shape" at bounding box center [205, 38] width 29 height 10
click at [207, 27] on span "Edit shape" at bounding box center [205, 27] width 29 height 10
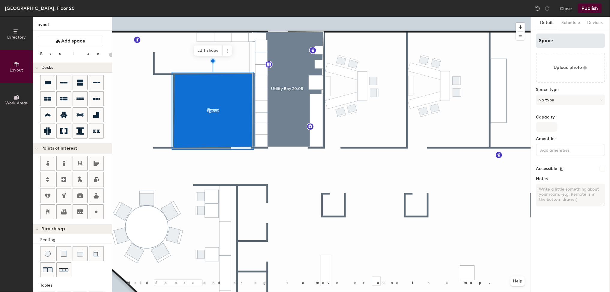
type input "20"
drag, startPoint x: 557, startPoint y: 40, endPoint x: 518, endPoint y: 38, distance: 39.6
click at [518, 38] on div "Directory Layout Work Areas Layout Add space Resize Desks Points of Interest Fu…" at bounding box center [305, 155] width 610 height 276
type input "S"
type input "20"
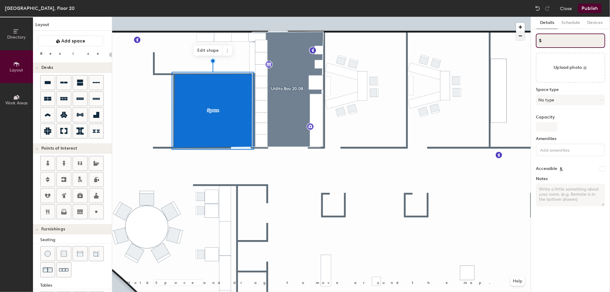
type input "Se"
type input "20"
type input "Ser"
type input "20"
type input "Server"
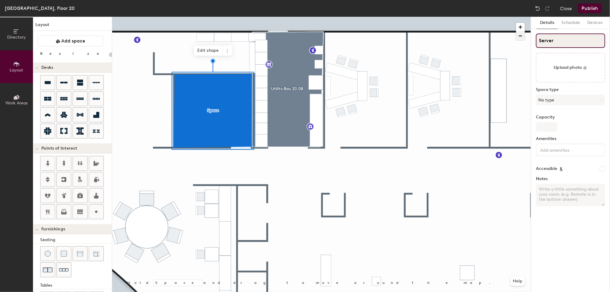
type input "20"
type input "Server"
type input "20"
type input "Server R"
type input "20"
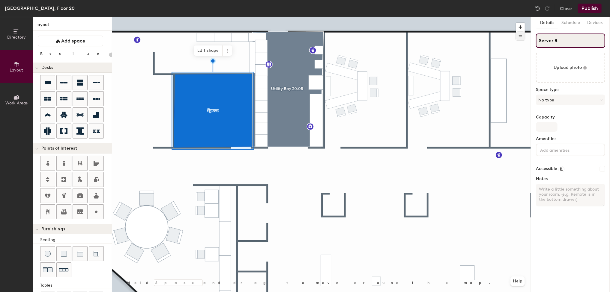
type input "Server Ro"
type input "20"
type input "Server Roo"
type input "20"
type input "Server Room"
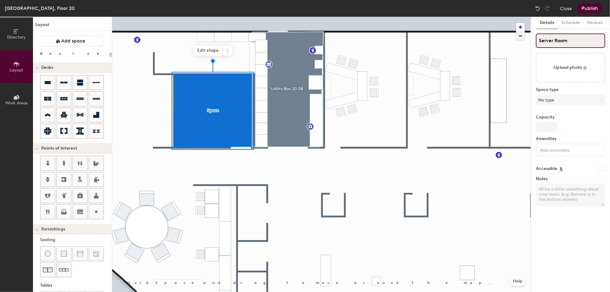
type input "20"
type input "Server Room"
type input "20"
type input "Server Room 2"
type input "20"
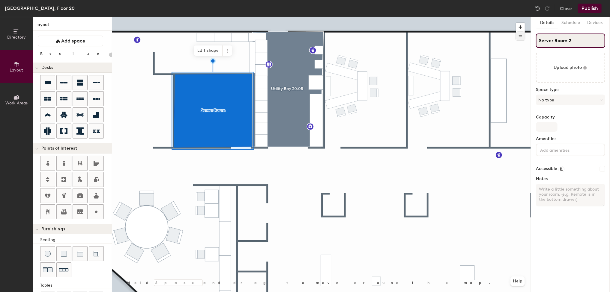
type input "Server Room 20"
type input "20"
type input "Server Room 20."
type input "20"
type input "Server Room 20.0"
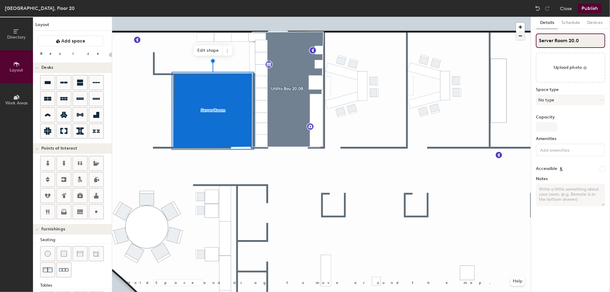
type input "20"
type input "Server Room 20.09"
type input "20"
type input "Server Room 20.09"
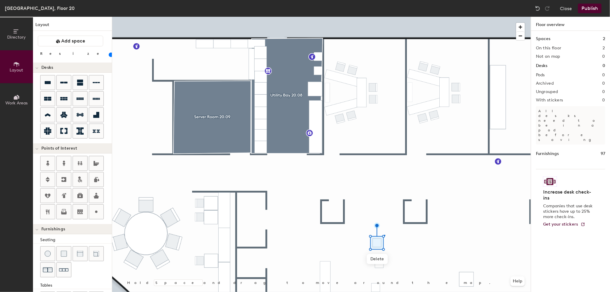
click at [384, 17] on div at bounding box center [321, 17] width 418 height 0
click at [182, 17] on div at bounding box center [321, 17] width 418 height 0
click at [182, 129] on span "Delete" at bounding box center [180, 131] width 21 height 10
type input "80"
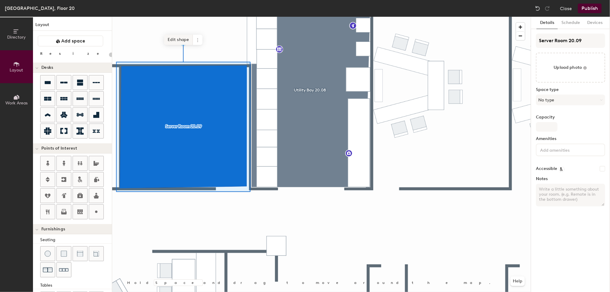
click at [177, 39] on span "Edit shape" at bounding box center [178, 40] width 29 height 10
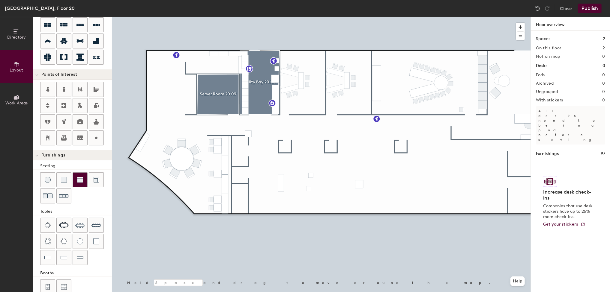
scroll to position [84, 0]
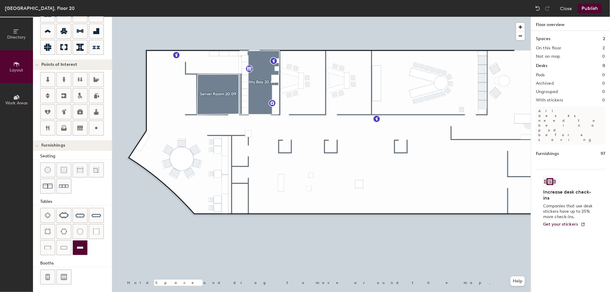
click at [80, 245] on img at bounding box center [80, 248] width 7 height 6
click at [148, 102] on span "Delete" at bounding box center [149, 100] width 21 height 10
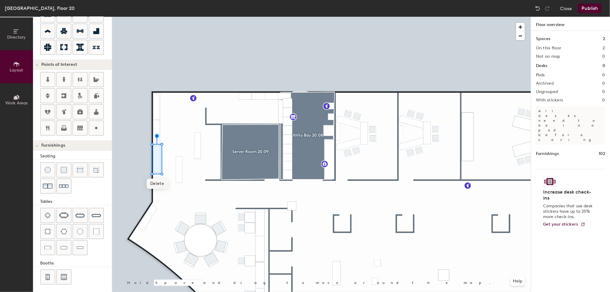
click at [155, 185] on span "Delete" at bounding box center [157, 184] width 21 height 10
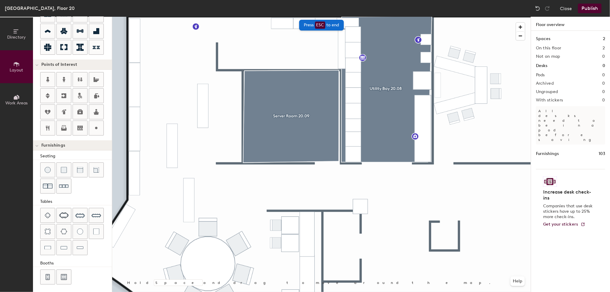
type input "60"
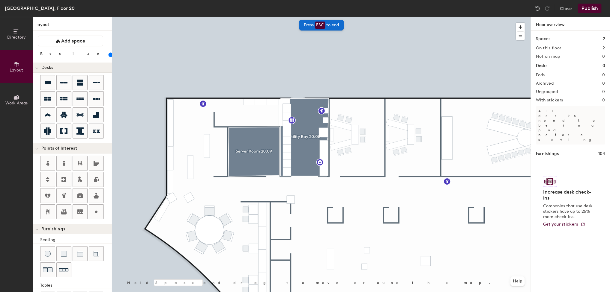
scroll to position [84, 0]
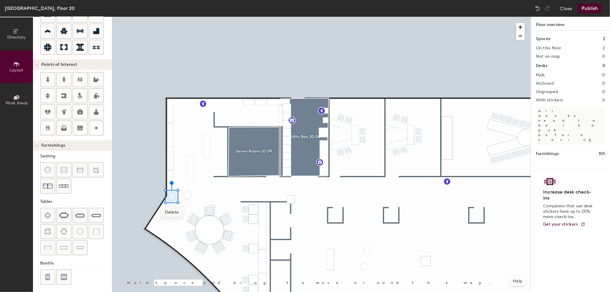
click at [173, 211] on span "Delete" at bounding box center [172, 213] width 21 height 10
click at [170, 181] on span "Delete" at bounding box center [170, 181] width 21 height 10
click at [173, 160] on span "Delete" at bounding box center [170, 158] width 21 height 10
click at [172, 17] on div at bounding box center [321, 17] width 418 height 0
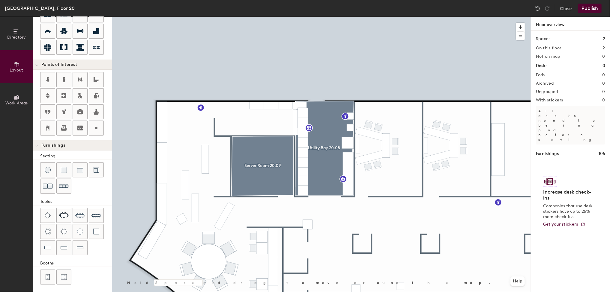
type input "80"
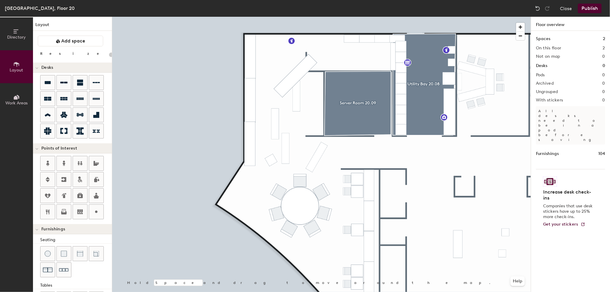
scroll to position [84, 0]
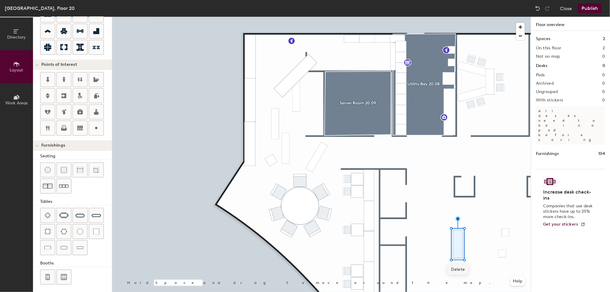
click at [458, 268] on span "Delete" at bounding box center [457, 270] width 21 height 10
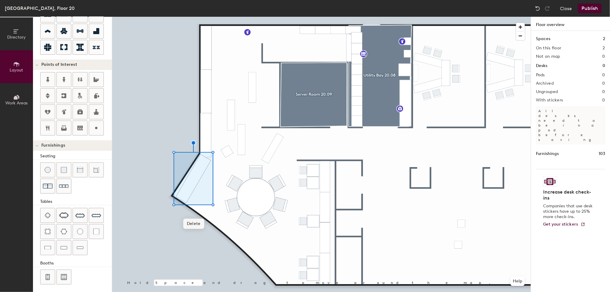
click at [188, 223] on span "Delete" at bounding box center [193, 224] width 21 height 10
click at [538, 8] on img at bounding box center [537, 8] width 6 height 6
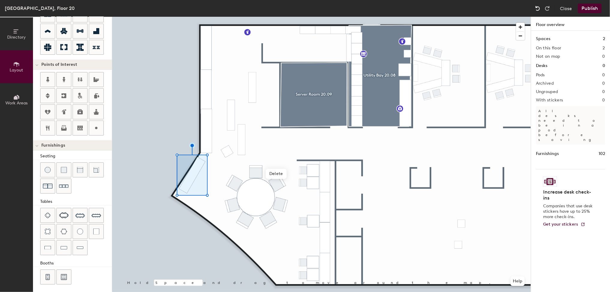
click at [538, 8] on img at bounding box center [537, 8] width 6 height 6
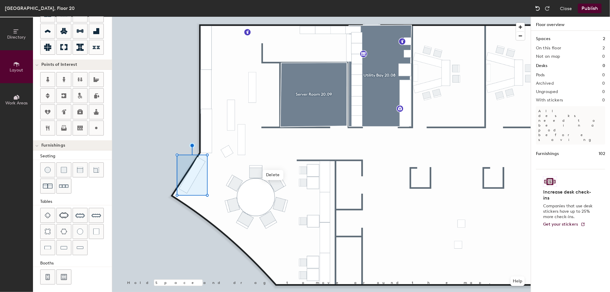
click at [538, 10] on img at bounding box center [537, 8] width 6 height 6
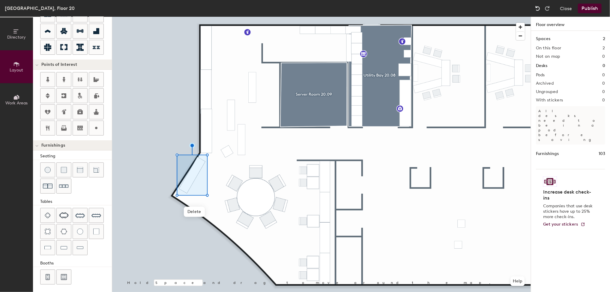
click at [538, 10] on img at bounding box center [537, 8] width 6 height 6
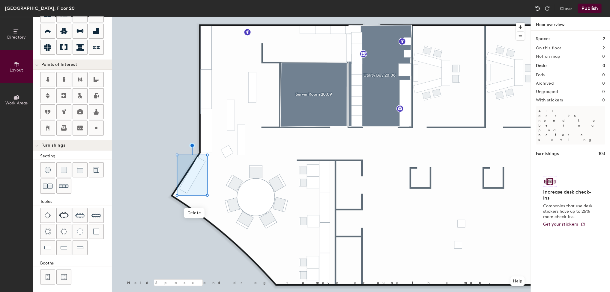
click at [538, 10] on img at bounding box center [537, 8] width 6 height 6
click at [537, 10] on img at bounding box center [537, 8] width 6 height 6
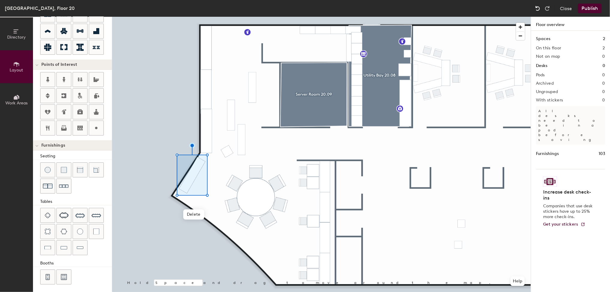
click at [537, 10] on img at bounding box center [537, 8] width 6 height 6
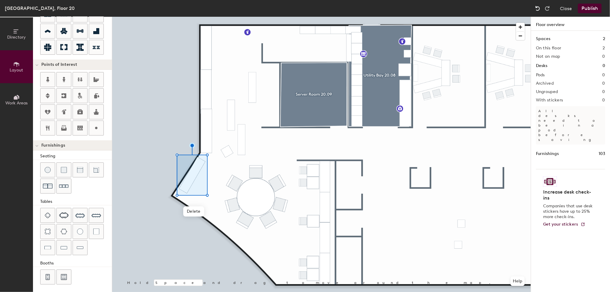
click at [537, 10] on img at bounding box center [537, 8] width 6 height 6
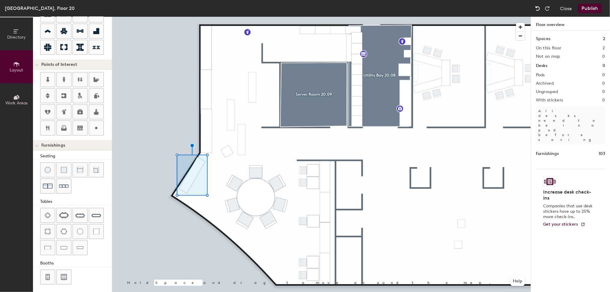
click at [537, 10] on img at bounding box center [537, 8] width 6 height 6
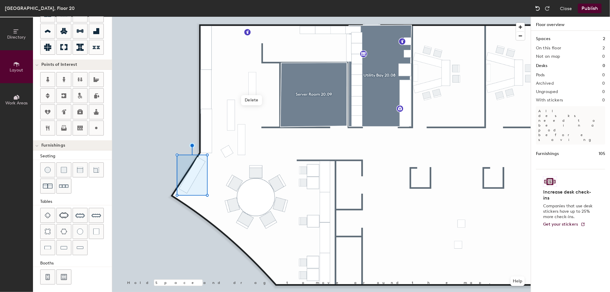
click at [537, 10] on img at bounding box center [537, 8] width 6 height 6
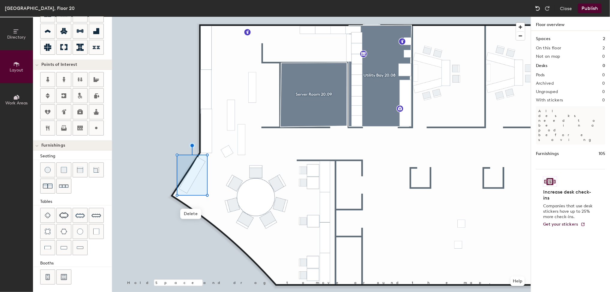
click at [537, 10] on img at bounding box center [537, 8] width 6 height 6
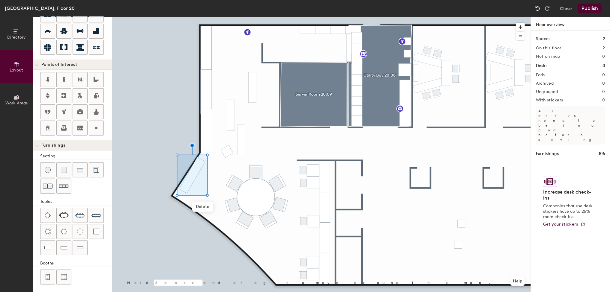
click at [537, 10] on img at bounding box center [537, 8] width 6 height 6
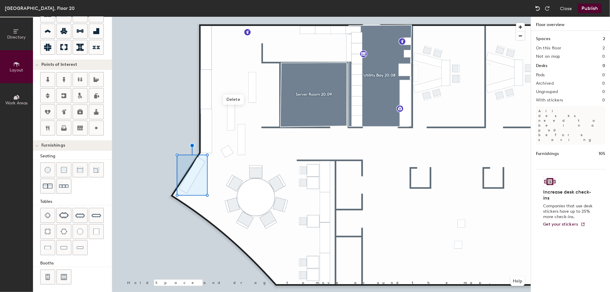
click at [537, 10] on img at bounding box center [537, 8] width 6 height 6
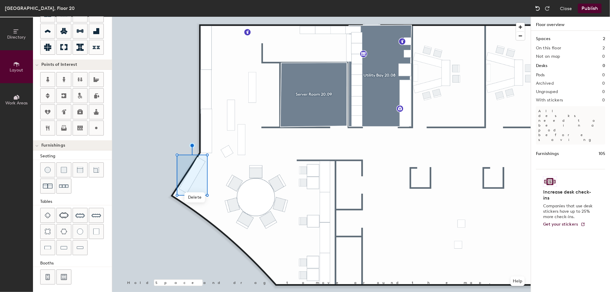
click at [537, 10] on img at bounding box center [537, 8] width 6 height 6
click at [536, 10] on img at bounding box center [537, 8] width 6 height 6
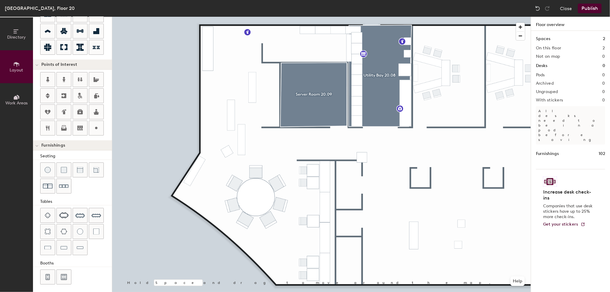
type input "80"
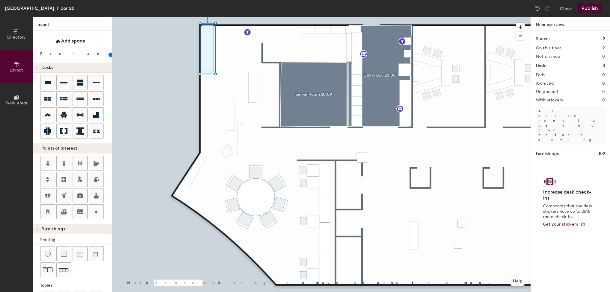
scroll to position [84, 0]
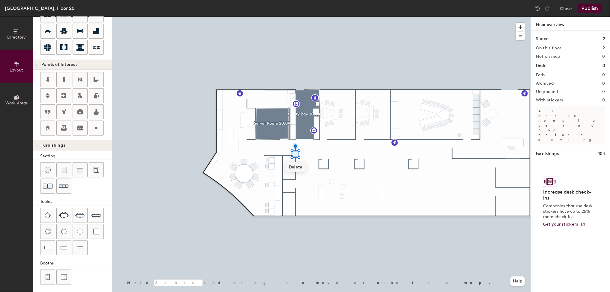
click at [299, 168] on span "Delete" at bounding box center [295, 167] width 21 height 10
click at [335, 194] on span "Delete" at bounding box center [332, 196] width 21 height 10
click at [224, 162] on span "Delete" at bounding box center [219, 163] width 21 height 10
click at [217, 142] on span "Delete" at bounding box center [219, 143] width 21 height 10
click at [223, 126] on span "Delete" at bounding box center [219, 123] width 21 height 10
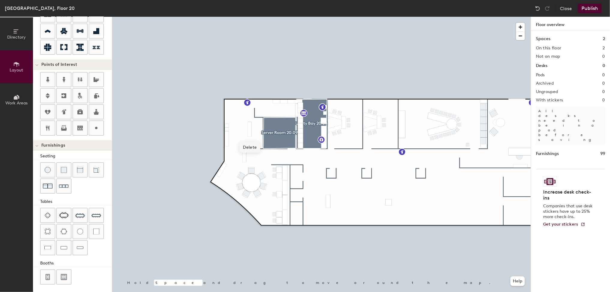
click at [250, 143] on span "Delete" at bounding box center [249, 148] width 21 height 10
click at [245, 17] on div at bounding box center [321, 17] width 418 height 0
click at [247, 173] on span "Delete" at bounding box center [244, 173] width 21 height 10
click at [101, 126] on div at bounding box center [96, 128] width 14 height 14
type input "20"
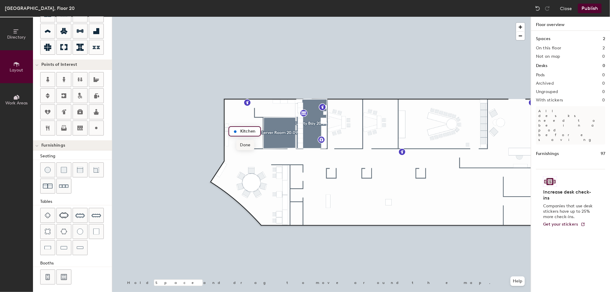
type input "Kitchen"
click at [244, 144] on span "Done" at bounding box center [245, 145] width 18 height 10
click at [355, 17] on div at bounding box center [321, 17] width 418 height 0
click at [233, 17] on div at bounding box center [321, 17] width 418 height 0
click at [237, 134] on span "Edit" at bounding box center [237, 138] width 16 height 10
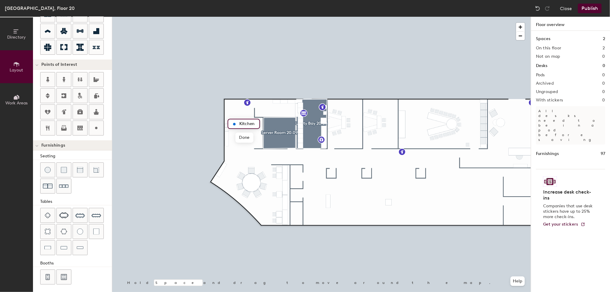
type input "20"
click at [255, 121] on input "Kitchen" at bounding box center [247, 124] width 19 height 8
type input "Kitchen 20.11"
click at [248, 138] on span "Done" at bounding box center [252, 138] width 18 height 10
drag, startPoint x: 96, startPoint y: 129, endPoint x: 107, endPoint y: 130, distance: 11.7
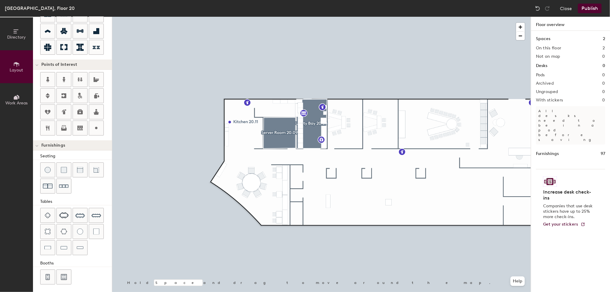
click at [96, 129] on icon at bounding box center [96, 128] width 7 height 7
type input "20"
type input "Breakout"
click at [332, 218] on span "Delete" at bounding box center [328, 219] width 21 height 10
click at [389, 218] on span "Delete" at bounding box center [388, 216] width 21 height 10
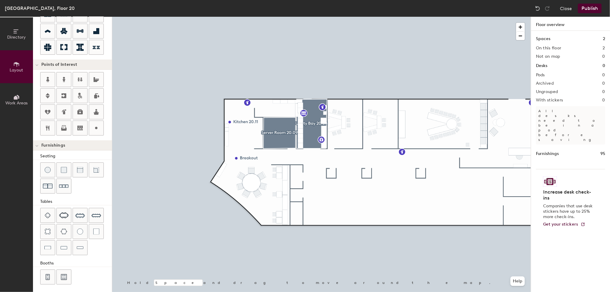
click at [586, 8] on button "Publish" at bounding box center [589, 9] width 24 height 10
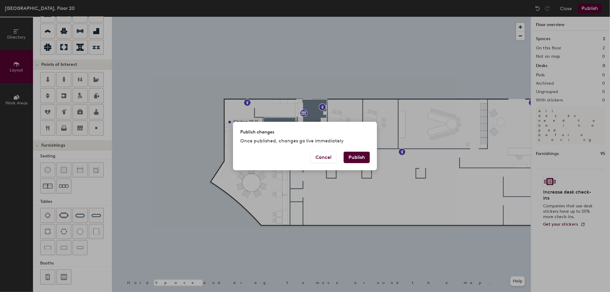
click at [354, 158] on button "Publish" at bounding box center [356, 157] width 26 height 11
type input "20"
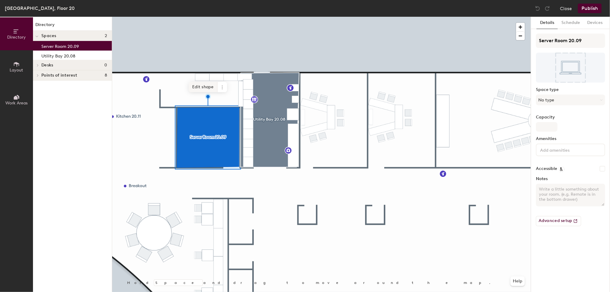
click at [201, 88] on span "Edit shape" at bounding box center [202, 87] width 29 height 10
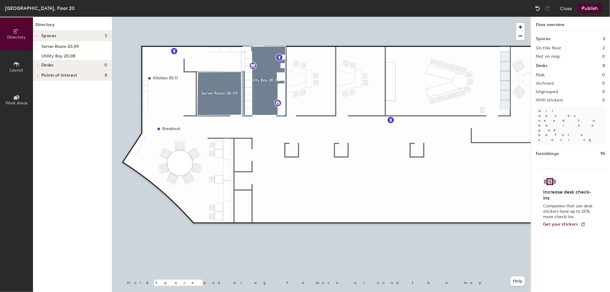
click at [535, 9] on img at bounding box center [537, 8] width 6 height 6
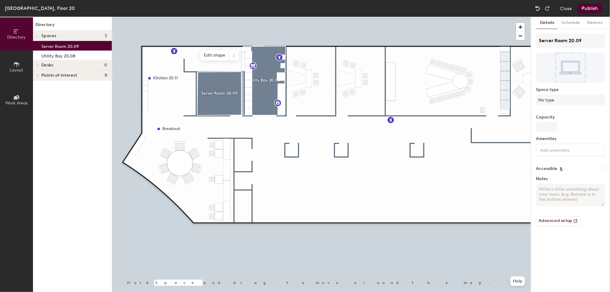
click at [535, 9] on img at bounding box center [537, 8] width 6 height 6
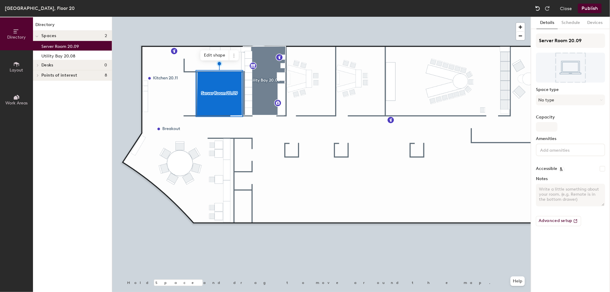
click at [535, 9] on img at bounding box center [537, 8] width 6 height 6
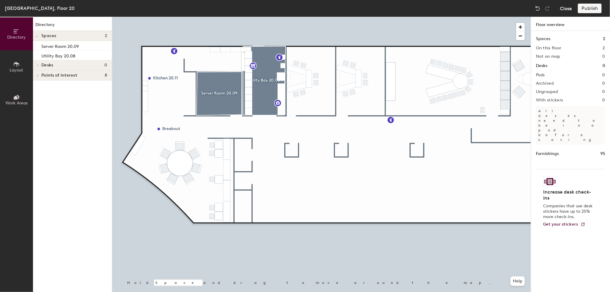
click at [568, 7] on button "Close" at bounding box center [565, 9] width 12 height 10
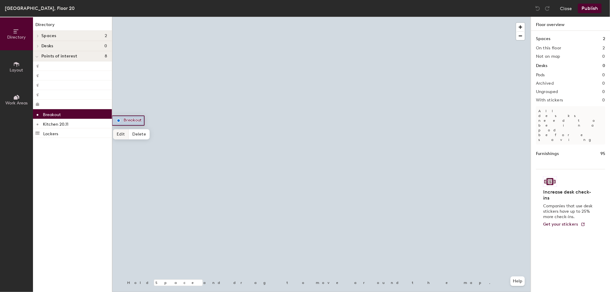
click at [122, 137] on span "Edit" at bounding box center [121, 134] width 16 height 10
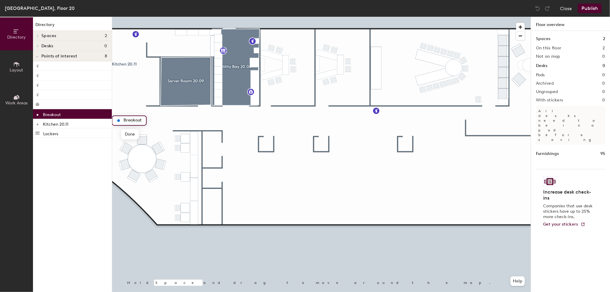
click at [144, 118] on div "Breakout" at bounding box center [129, 121] width 35 height 10
click at [143, 120] on div "Breakout" at bounding box center [129, 121] width 35 height 10
click at [142, 120] on input "Breakout" at bounding box center [133, 121] width 22 height 8
click at [141, 120] on input "Breakout" at bounding box center [133, 121] width 22 height 8
click at [149, 120] on input "Breakout 02" at bounding box center [137, 121] width 30 height 8
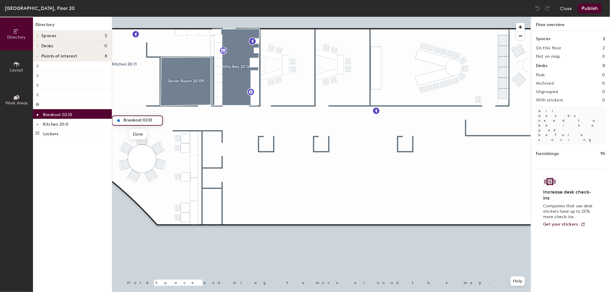
type input "Breakout 02.10"
click at [18, 67] on icon at bounding box center [16, 64] width 7 height 7
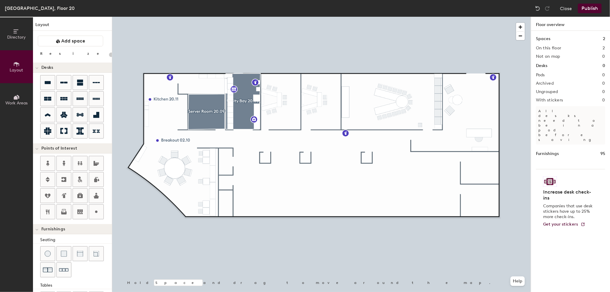
click at [597, 9] on button "Publish" at bounding box center [589, 9] width 24 height 10
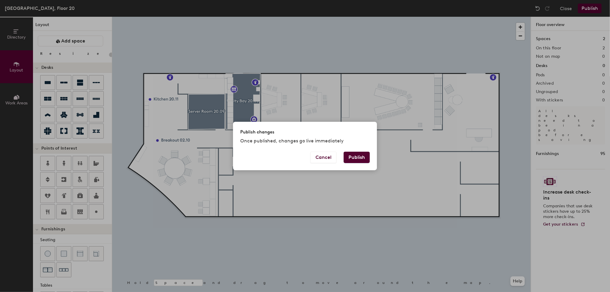
click at [352, 162] on button "Publish" at bounding box center [356, 157] width 26 height 11
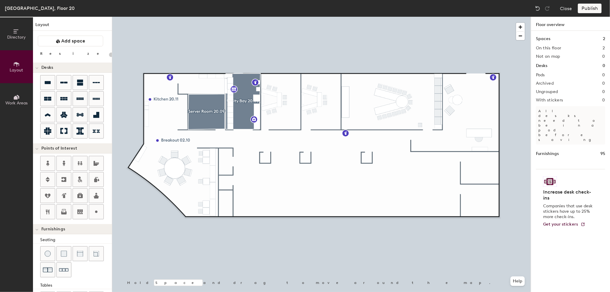
type input "20"
